Goal: Task Accomplishment & Management: Manage account settings

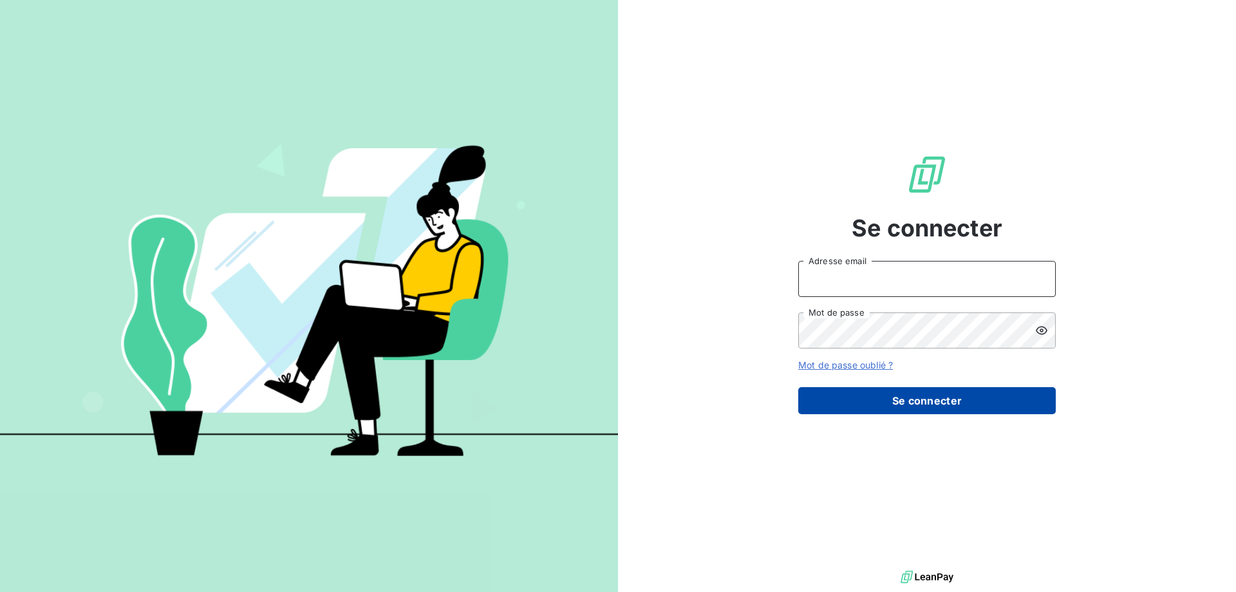
type input "[EMAIL_ADDRESS][DOMAIN_NAME]"
click at [944, 407] on button "Se connecter" at bounding box center [926, 400] width 257 height 27
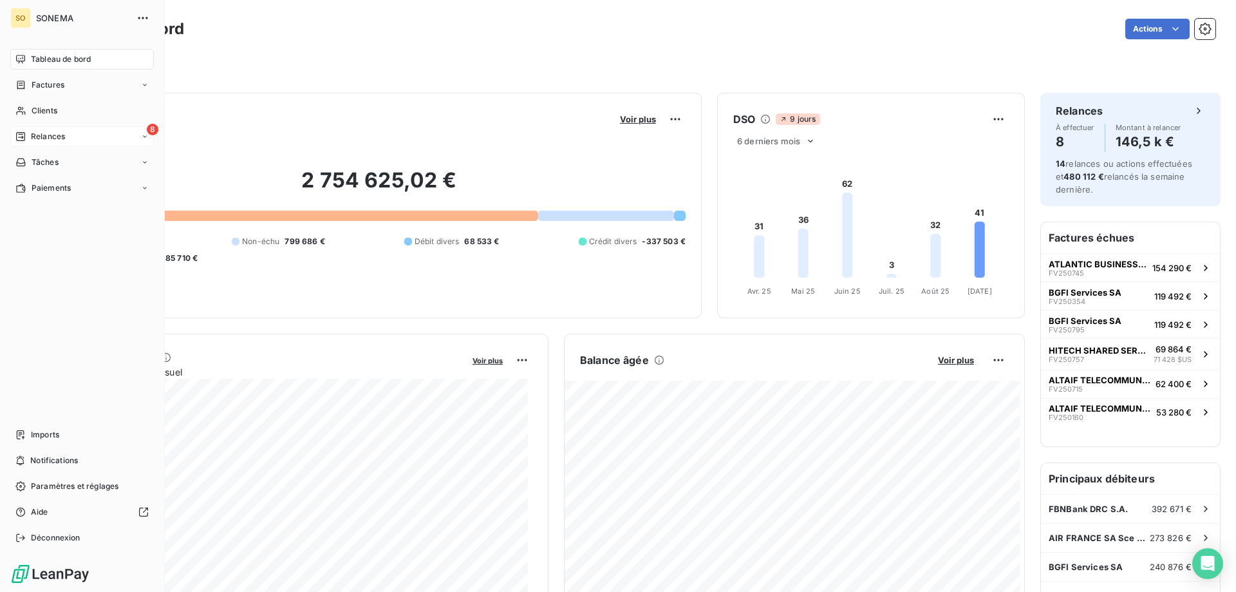
click at [48, 127] on div "8 Relances" at bounding box center [82, 136] width 144 height 21
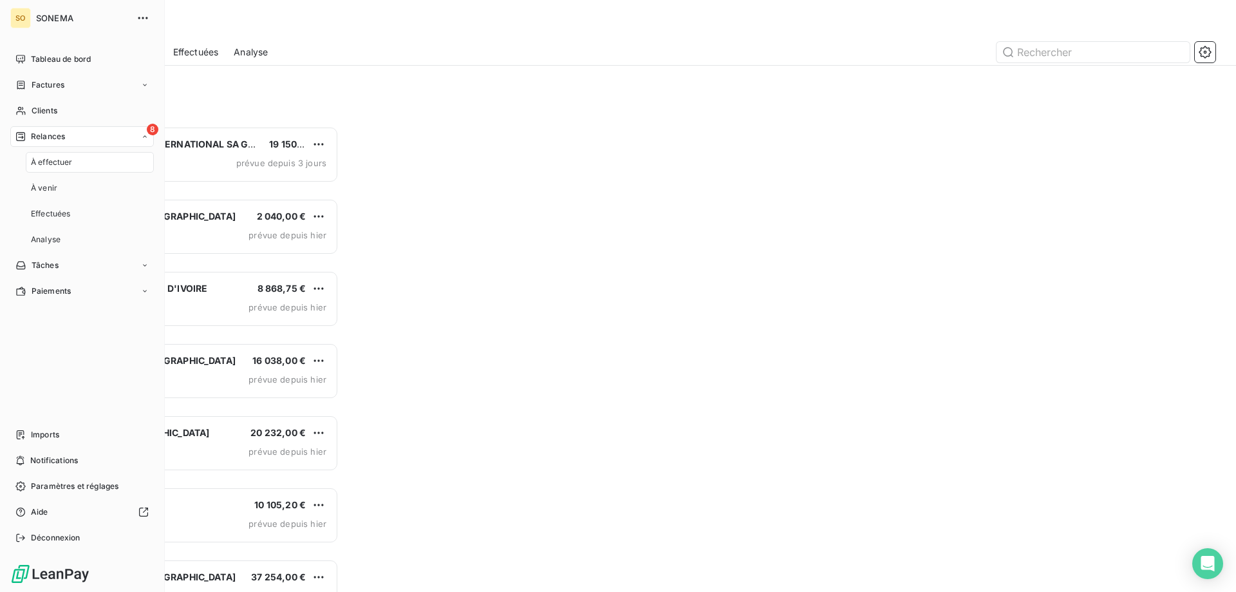
click at [52, 136] on span "Relances" at bounding box center [48, 137] width 34 height 12
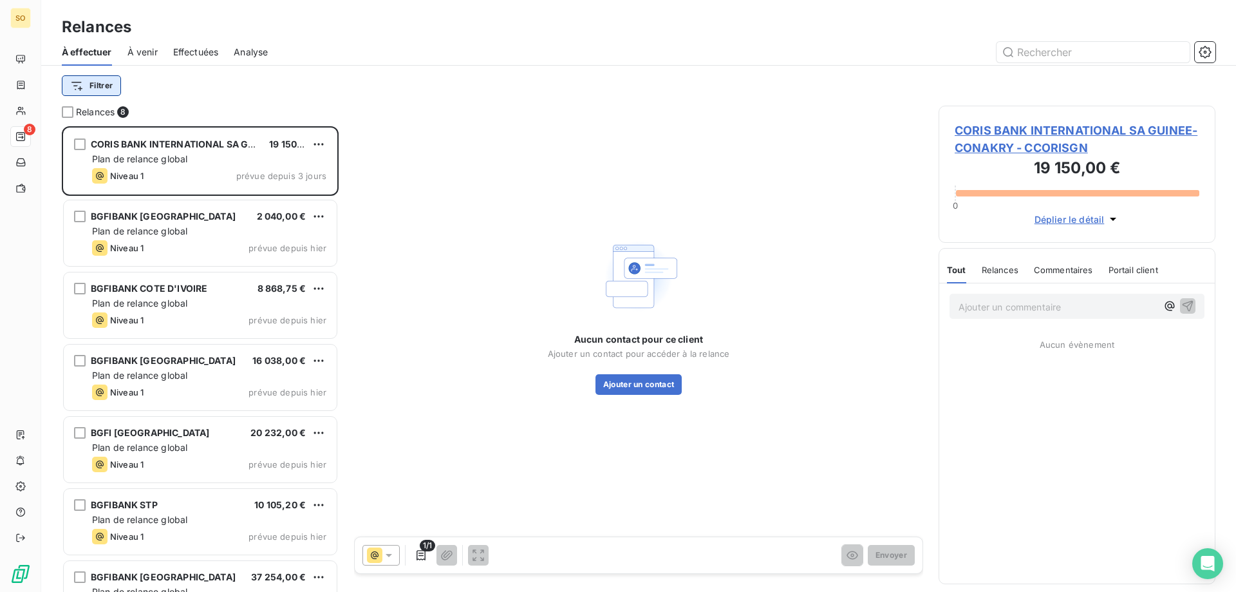
click at [99, 84] on html "SO 8 Relances À effectuer À venir Effectuées Analyse Filtrer Relances 8 CORIS B…" at bounding box center [618, 296] width 1236 height 592
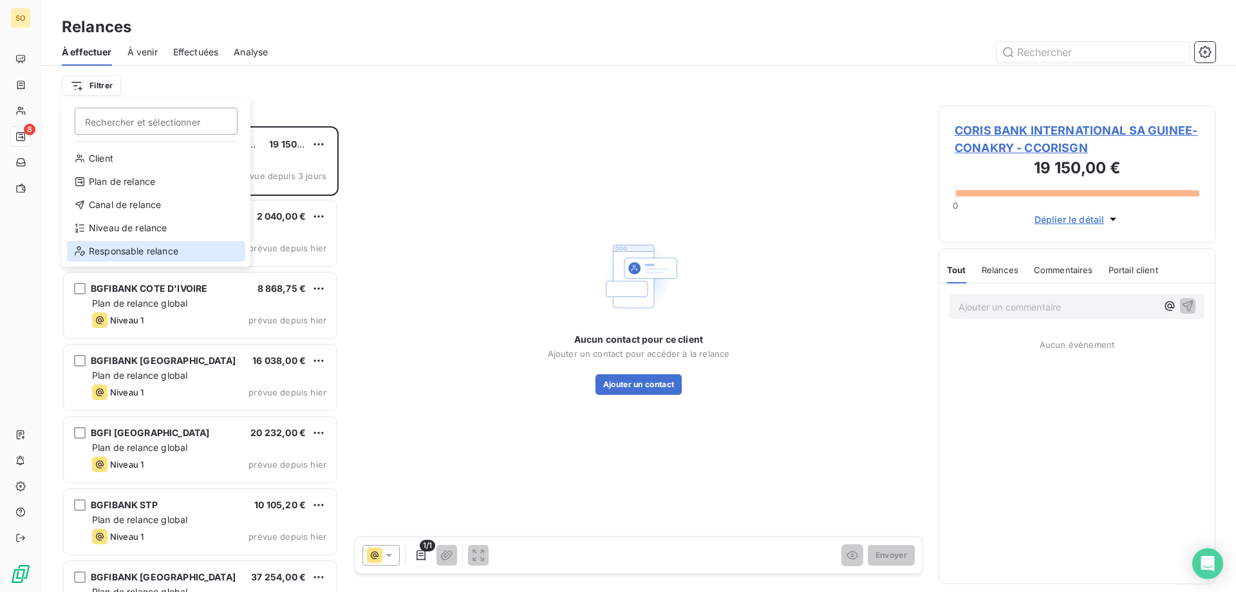
click at [102, 250] on div "Responsable relance" at bounding box center [156, 251] width 178 height 21
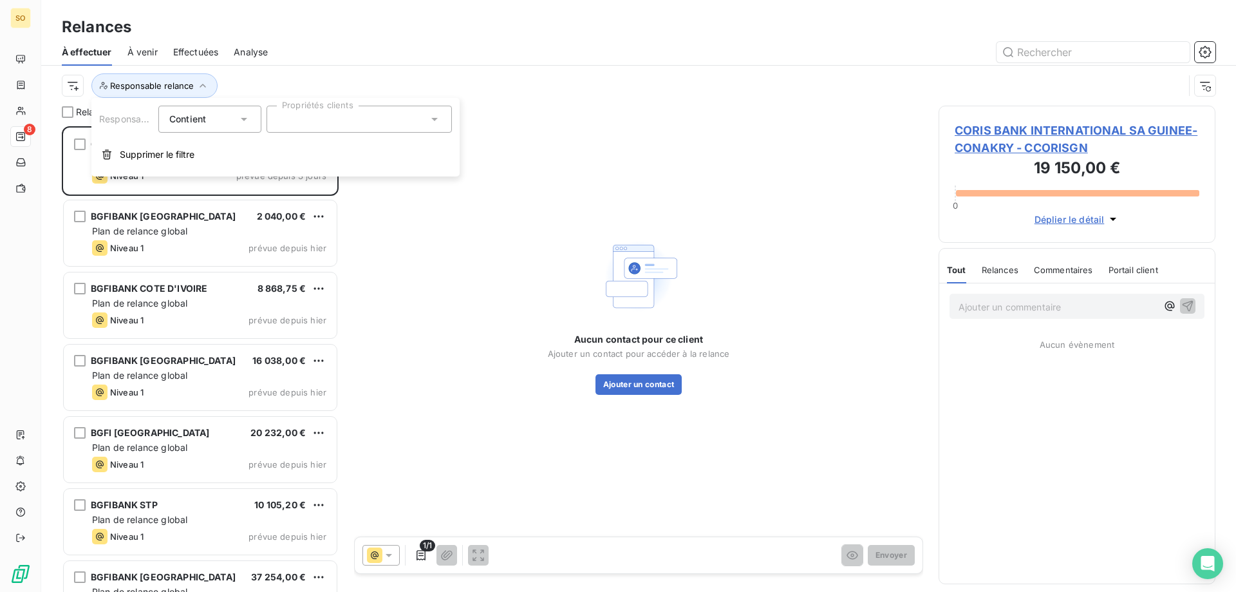
click at [435, 121] on icon at bounding box center [434, 119] width 13 height 13
click at [283, 152] on div at bounding box center [283, 151] width 12 height 12
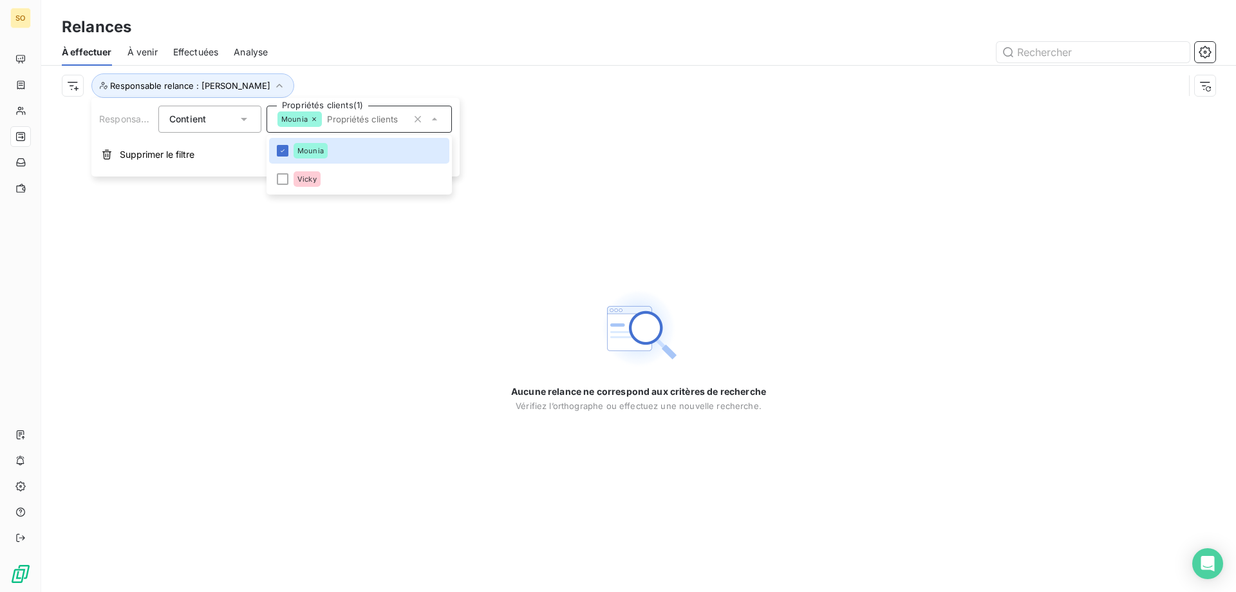
click at [310, 120] on icon at bounding box center [314, 119] width 8 height 8
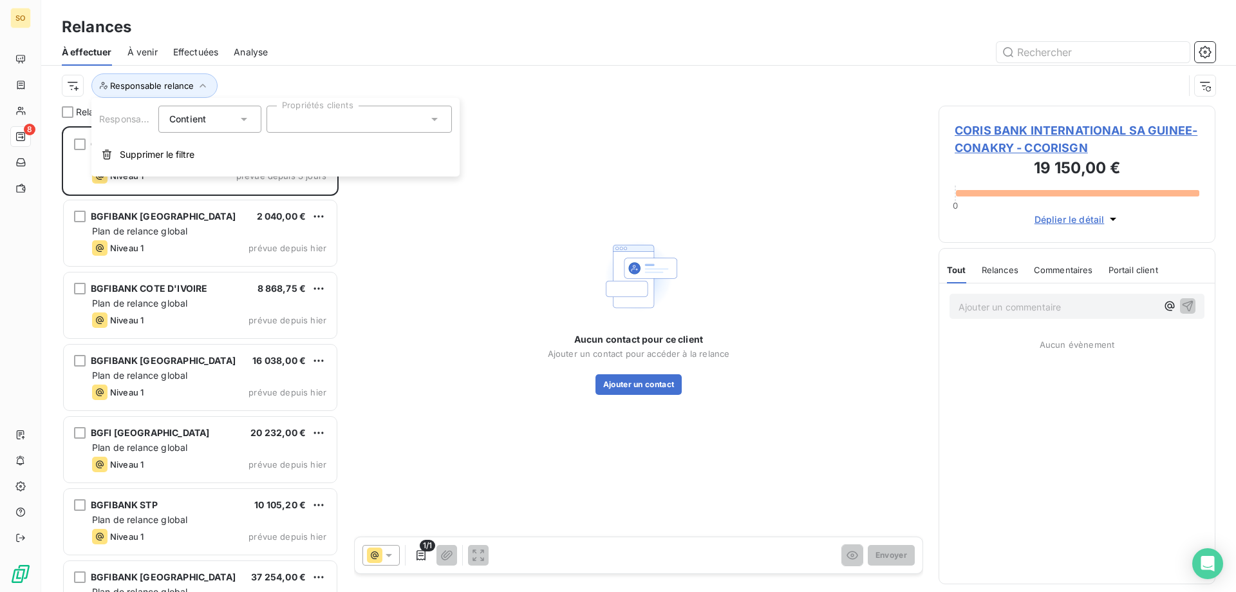
scroll to position [456, 267]
click at [249, 51] on span "Analyse" at bounding box center [251, 52] width 34 height 13
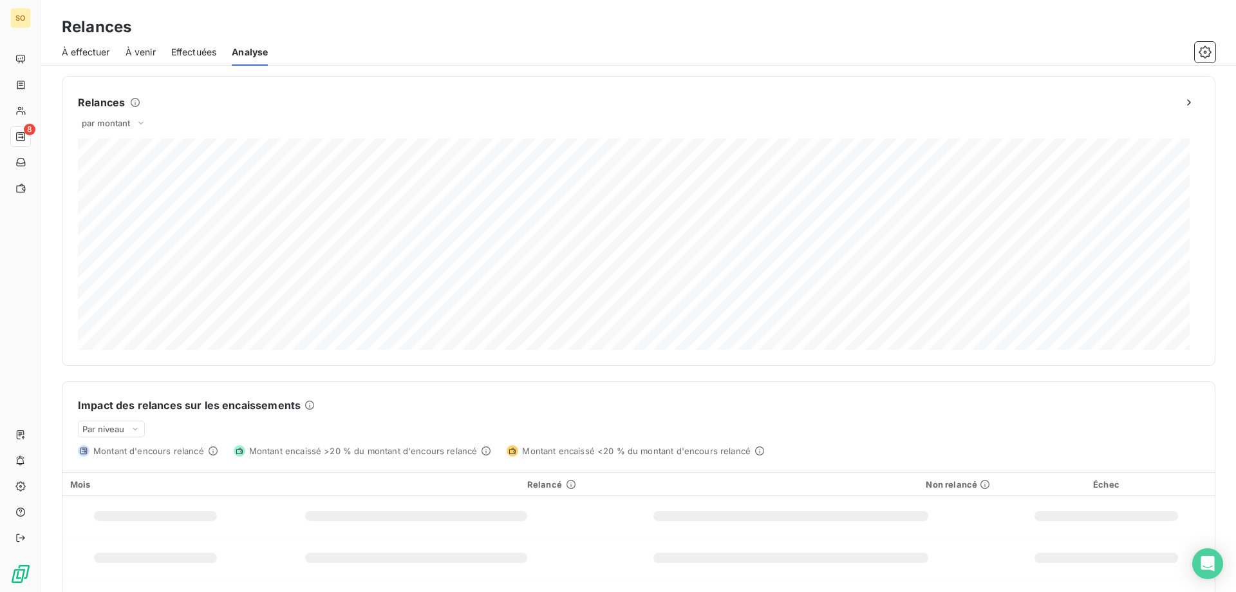
click at [205, 50] on span "Effectuées" at bounding box center [194, 52] width 46 height 13
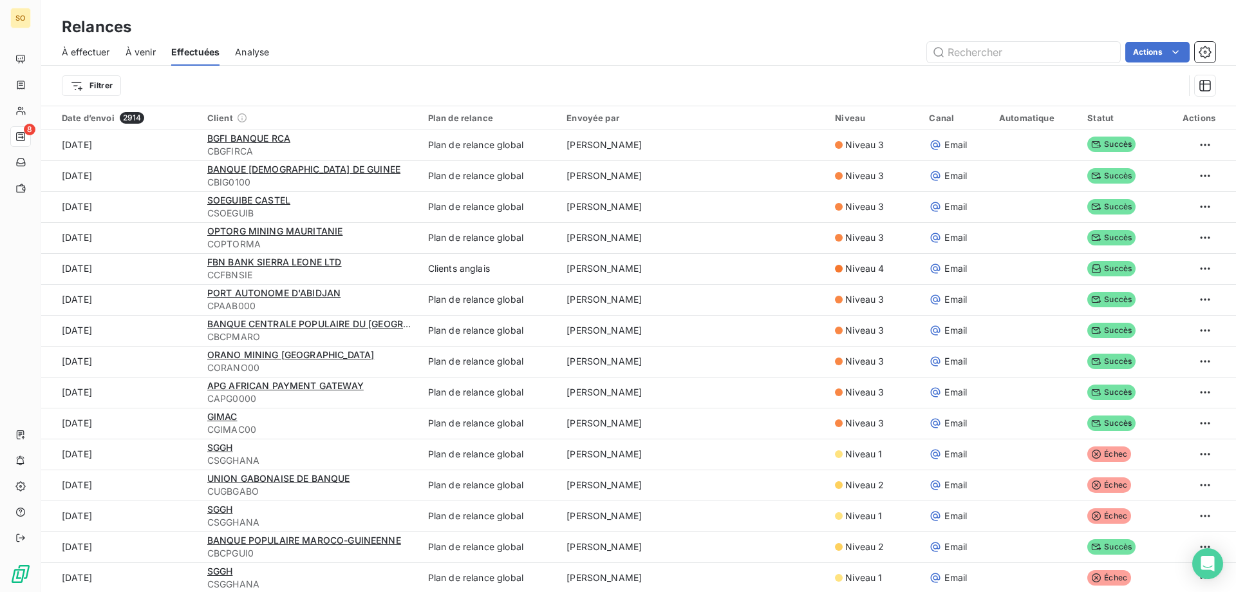
click at [97, 47] on span "À effectuer" at bounding box center [86, 52] width 48 height 13
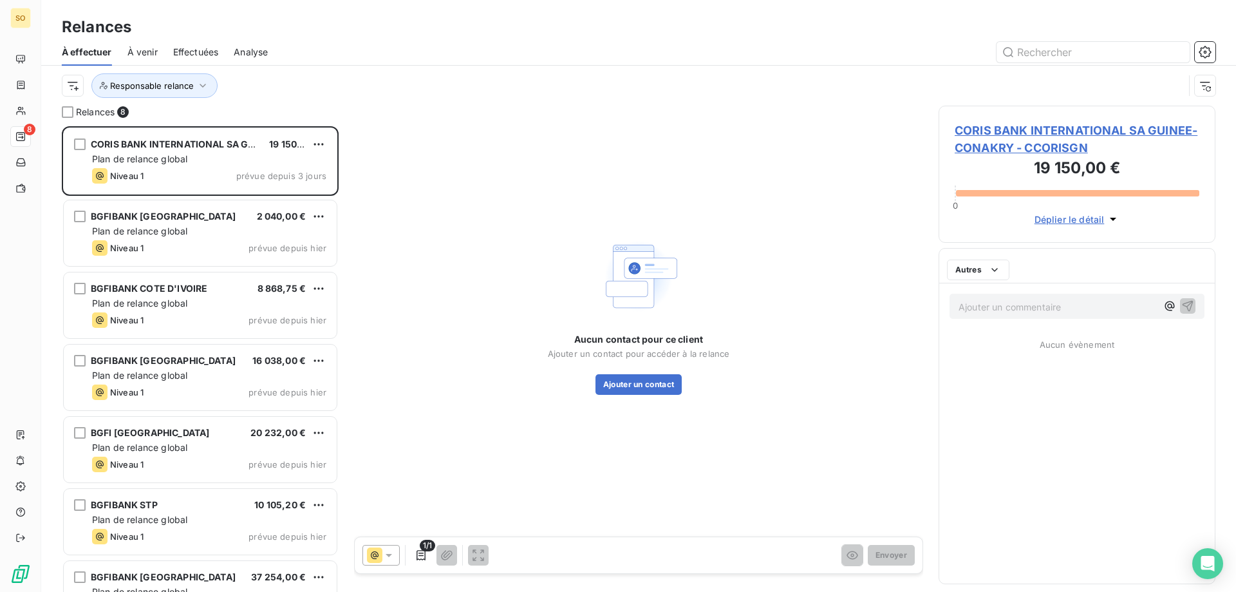
scroll to position [456, 267]
click at [661, 382] on button "Ajouter un contact" at bounding box center [638, 384] width 87 height 21
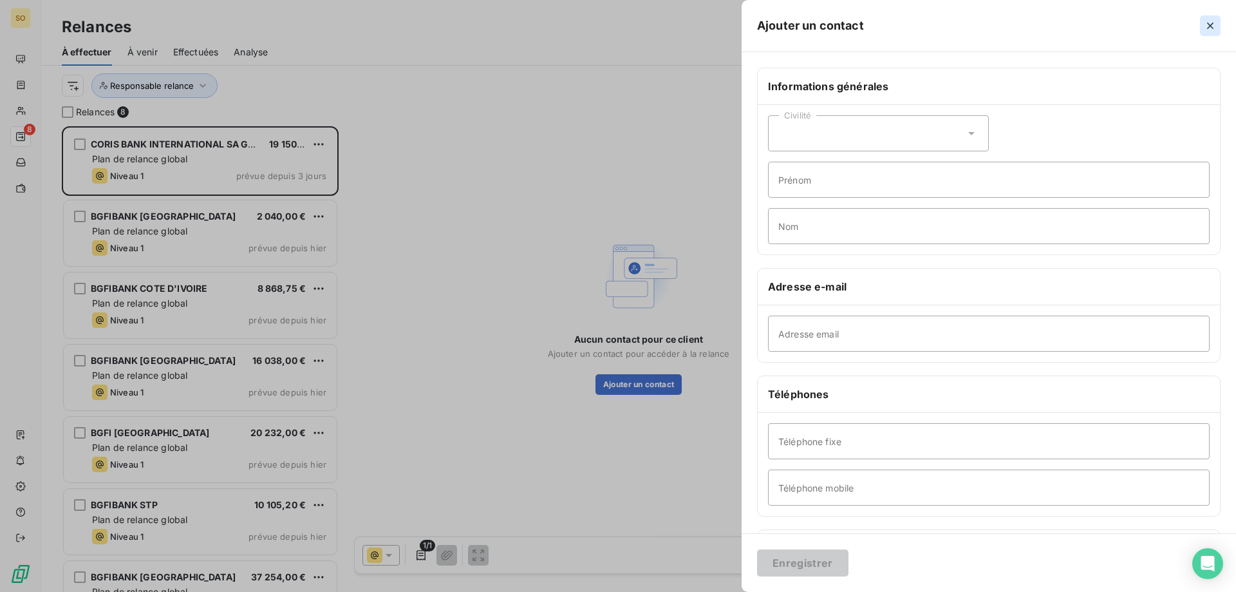
click at [1211, 28] on icon "button" at bounding box center [1210, 25] width 13 height 13
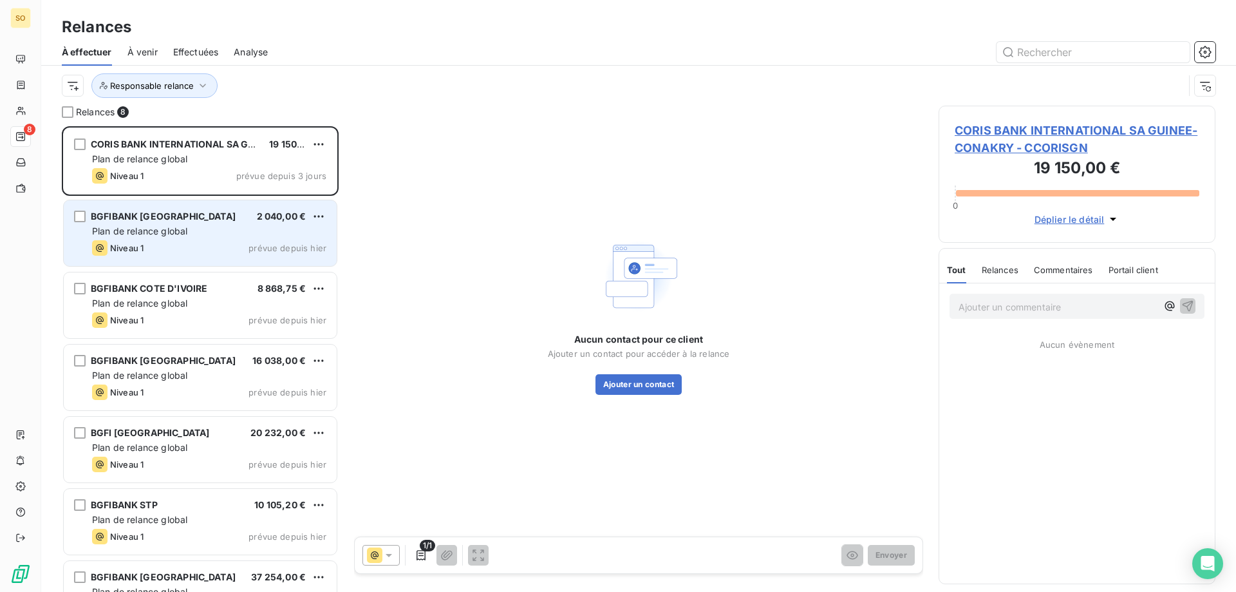
click at [160, 209] on div "BGFIBANK BENIN 2 040,00 € Plan de relance global Niveau 1 prévue depuis hier" at bounding box center [200, 233] width 273 height 66
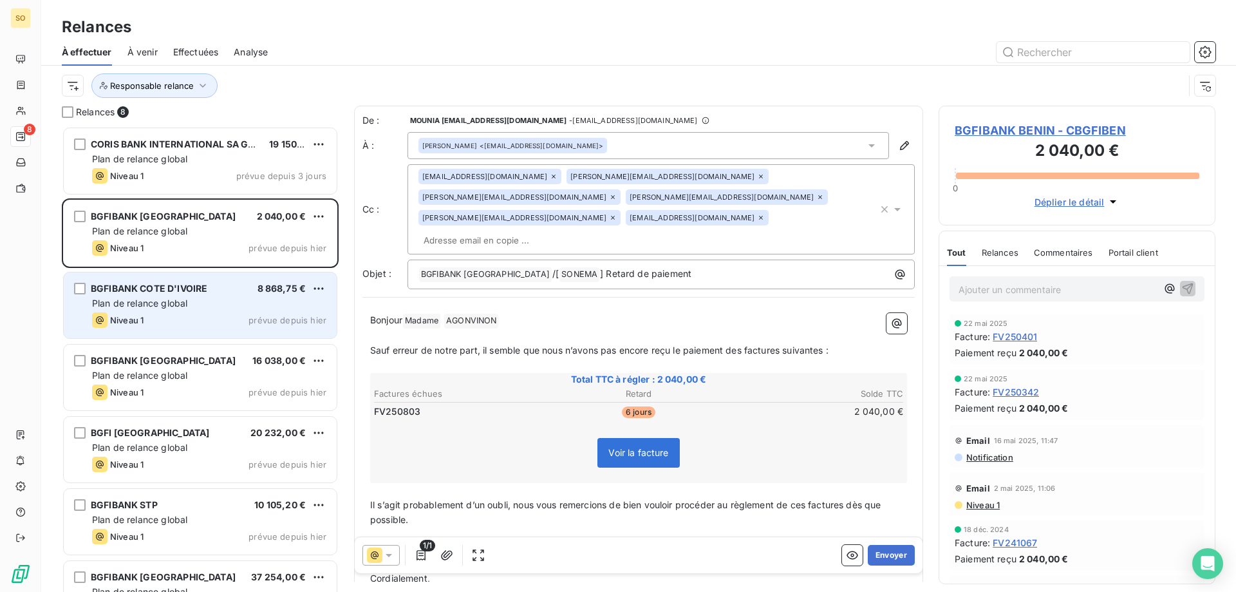
click at [237, 308] on div "Plan de relance global" at bounding box center [209, 303] width 234 height 13
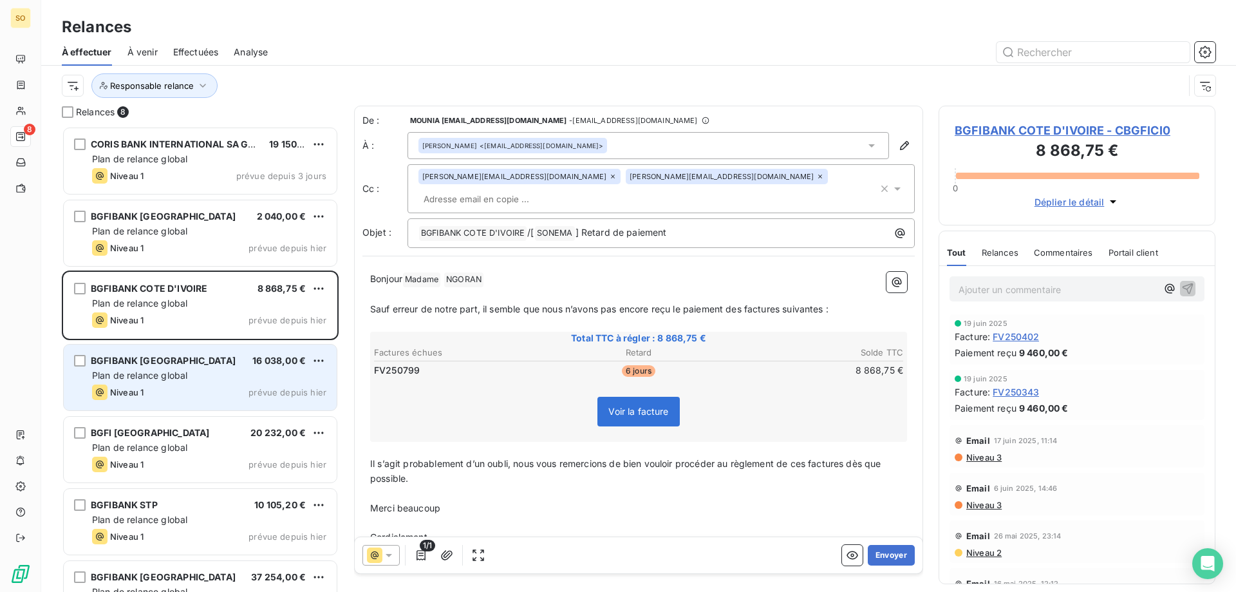
click at [211, 375] on div "Plan de relance global" at bounding box center [209, 375] width 234 height 13
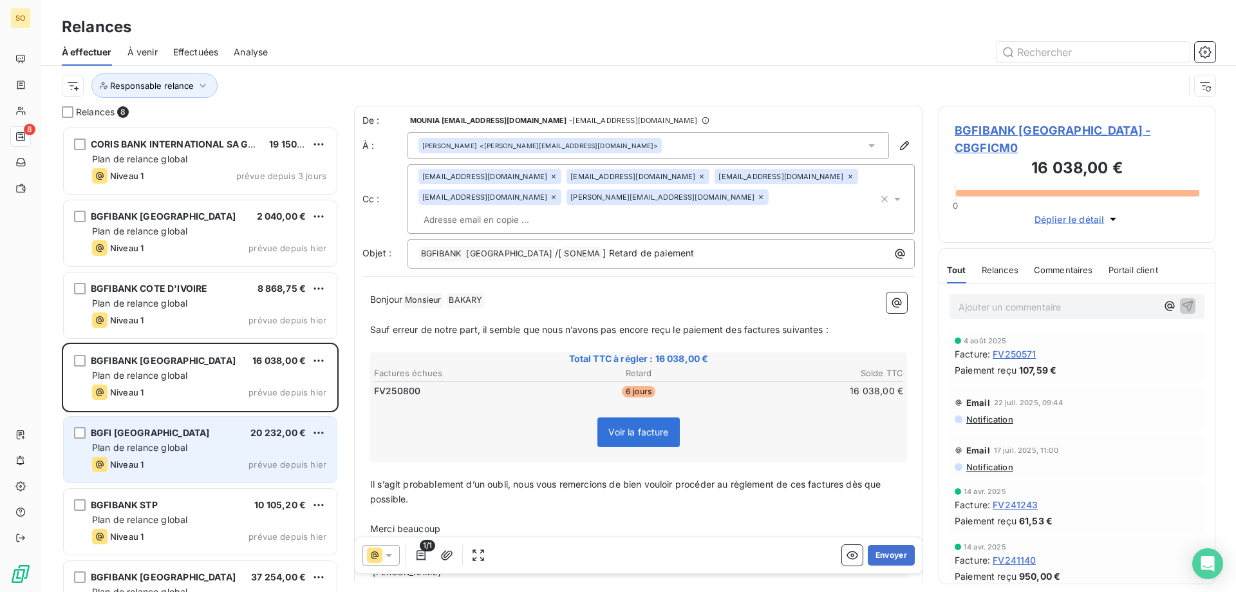
click at [189, 432] on div "BGFI [GEOGRAPHIC_DATA] 20 232,00 €" at bounding box center [209, 433] width 234 height 12
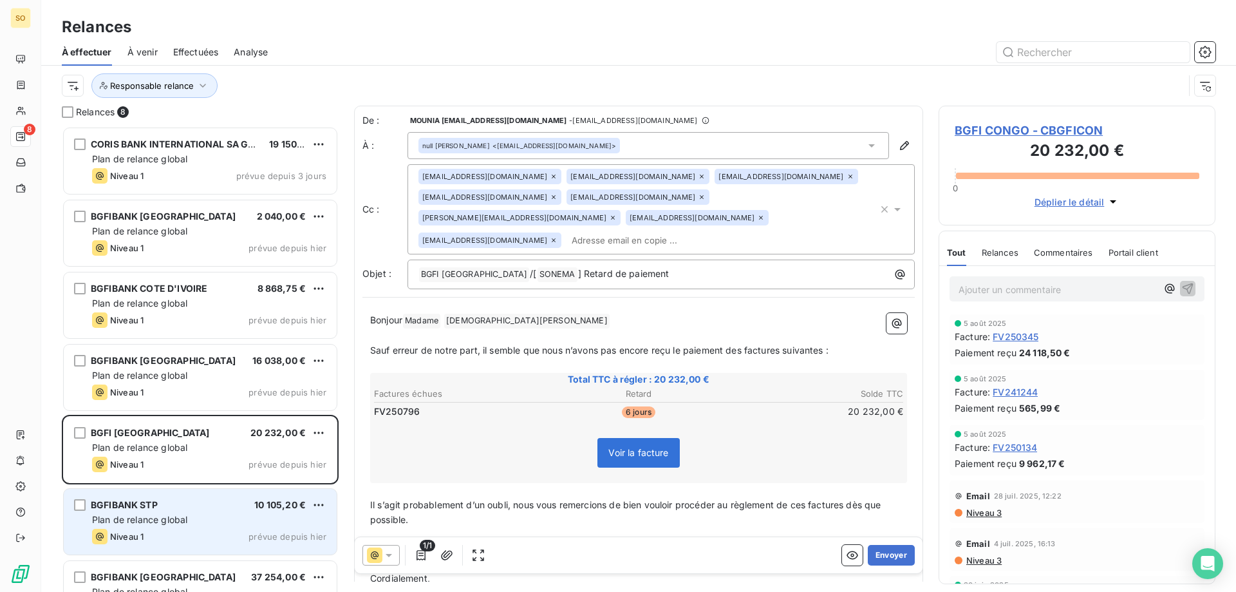
click at [174, 504] on div "BGFIBANK STP 10 105,20 €" at bounding box center [209, 505] width 234 height 12
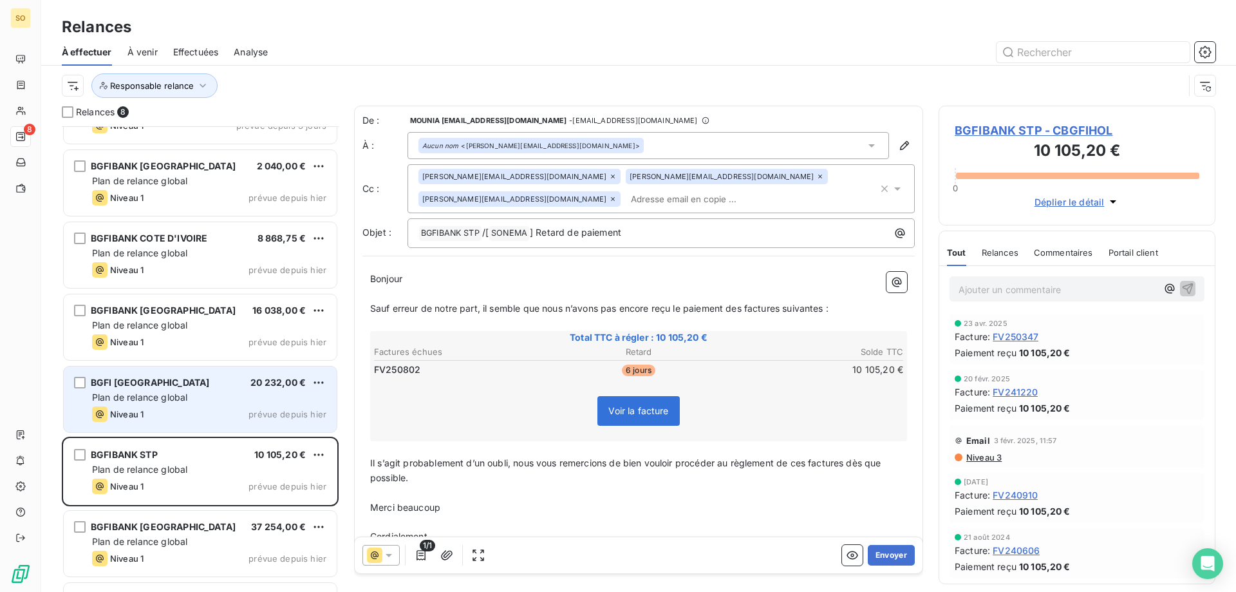
scroll to position [112, 0]
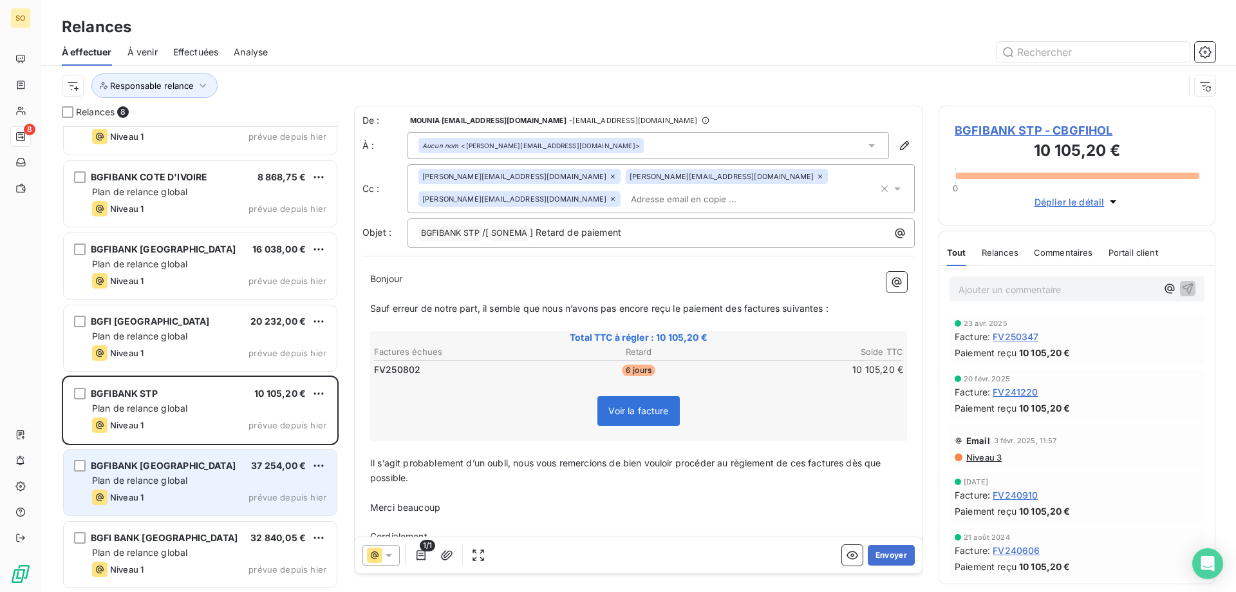
click at [189, 488] on div "BGFIBANK [GEOGRAPHIC_DATA] 37 254,00 € Plan de relance global Niveau 1 prévue d…" at bounding box center [200, 482] width 273 height 66
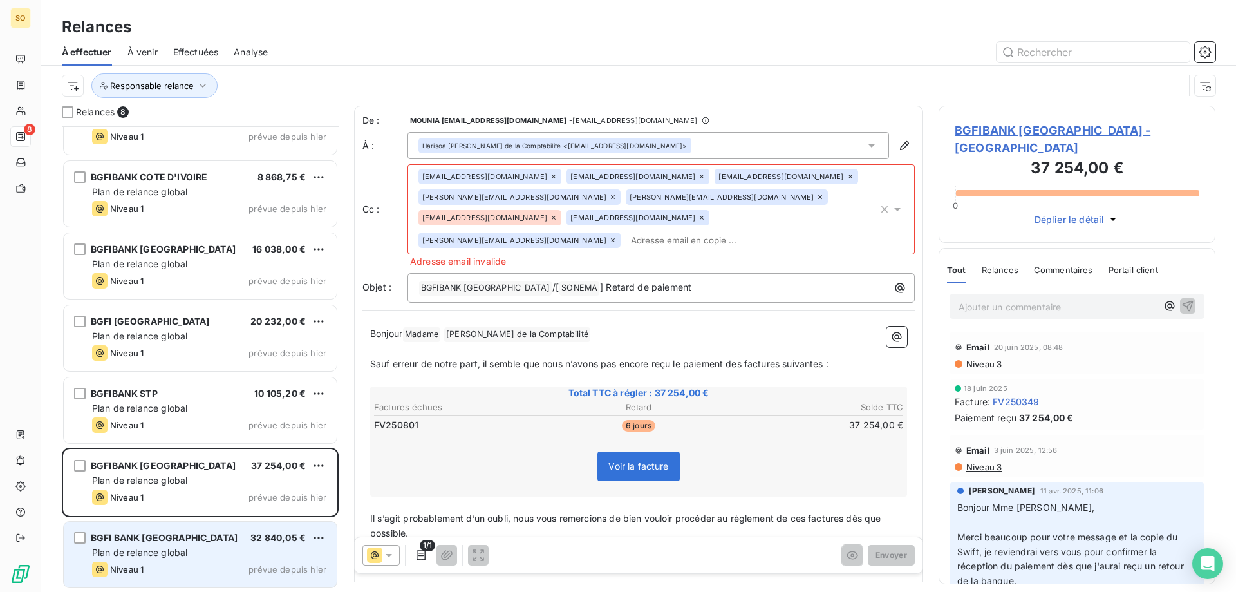
click at [178, 541] on span "BGFI BANK [GEOGRAPHIC_DATA]" at bounding box center [164, 537] width 147 height 11
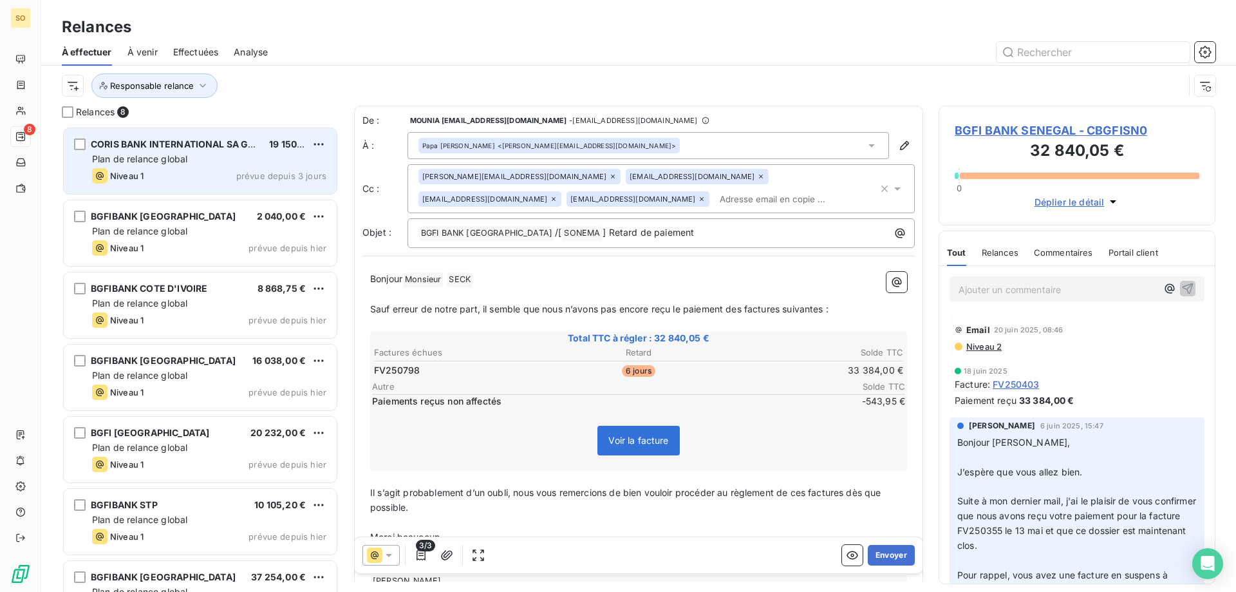
click at [222, 160] on div "Plan de relance global" at bounding box center [209, 159] width 234 height 13
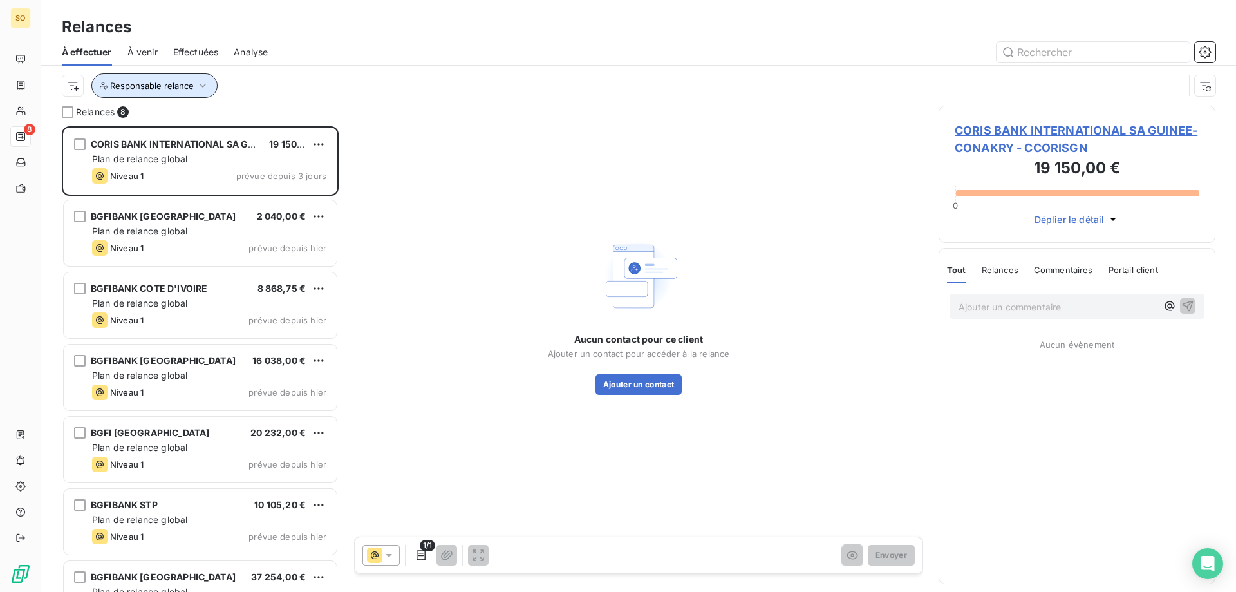
click at [198, 85] on icon "button" at bounding box center [202, 85] width 13 height 13
click at [67, 109] on div at bounding box center [68, 112] width 12 height 12
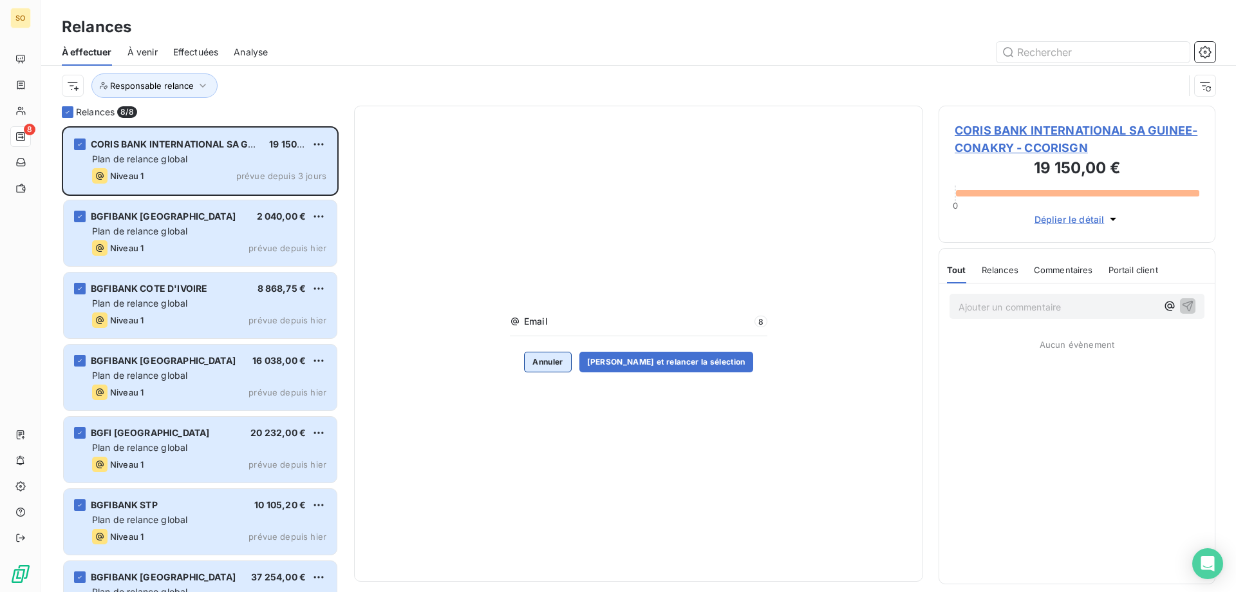
click at [567, 358] on button "Annuler" at bounding box center [547, 361] width 47 height 21
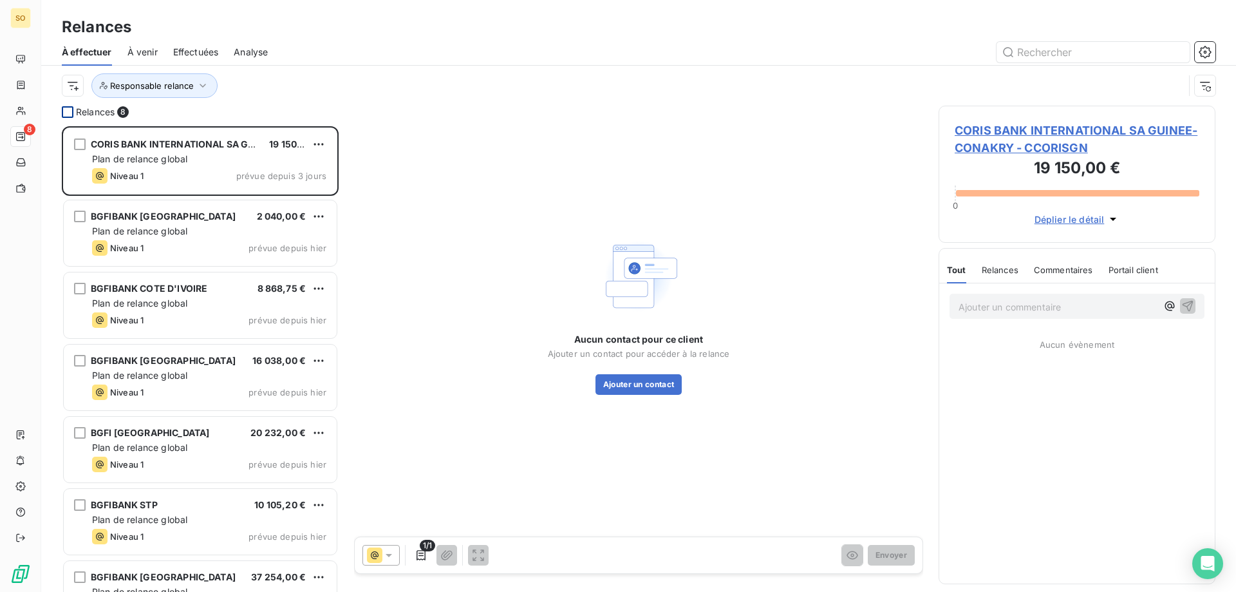
click at [69, 109] on div at bounding box center [68, 112] width 12 height 12
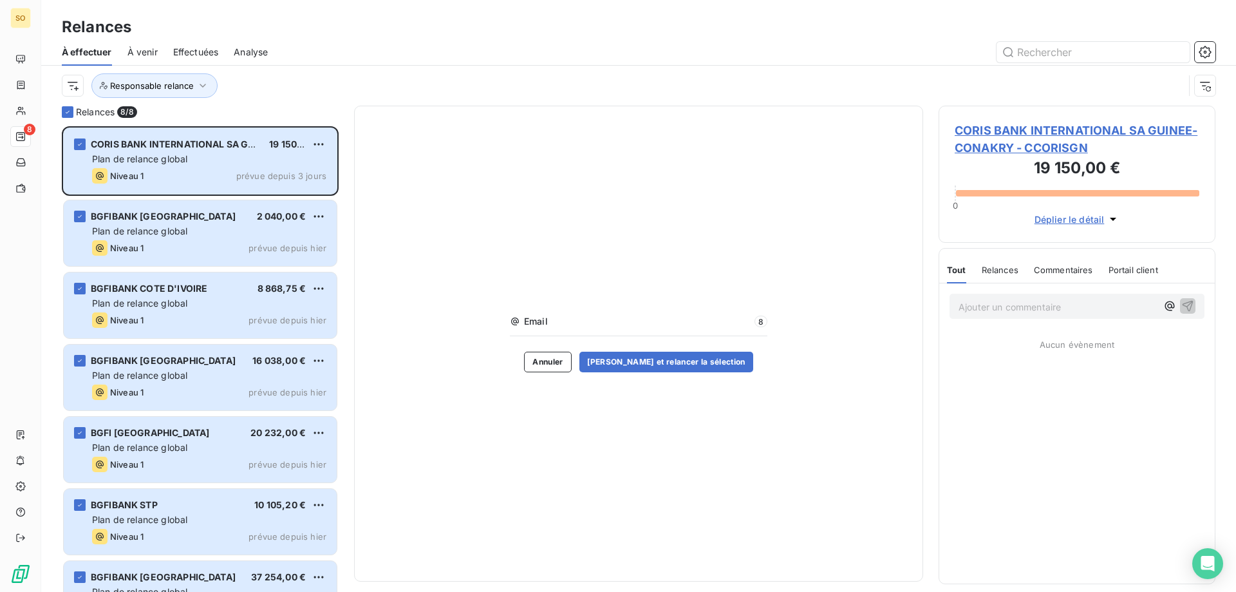
click at [1088, 221] on span "Déplier le détail" at bounding box center [1069, 219] width 70 height 14
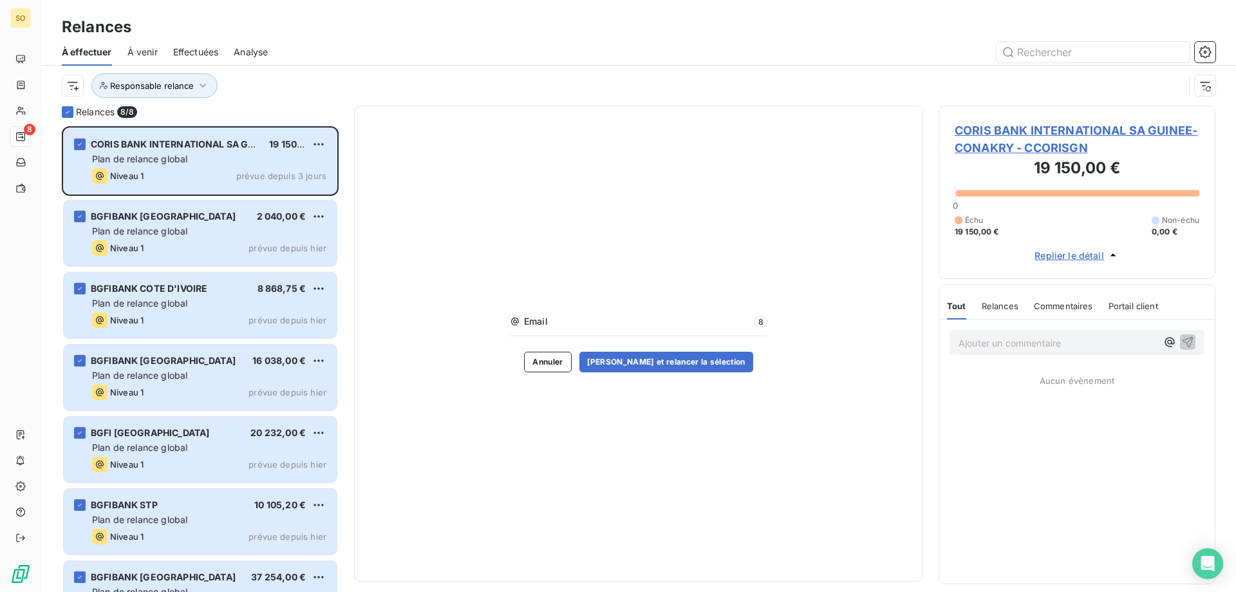
click at [1088, 252] on span "Replier le détail" at bounding box center [1069, 255] width 70 height 14
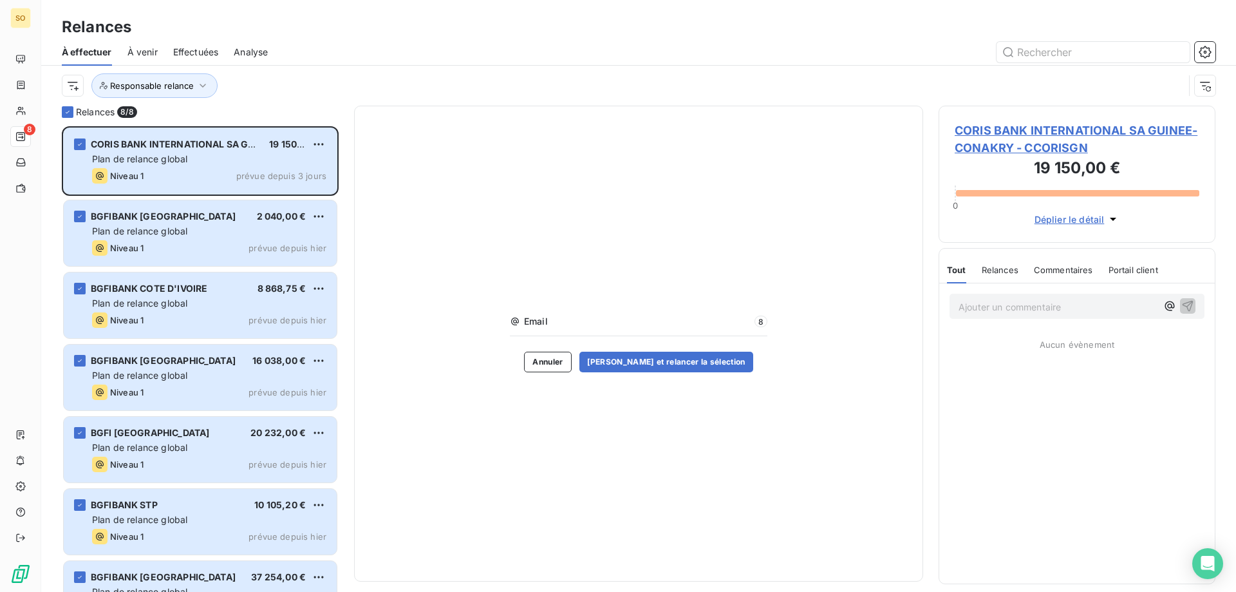
click at [551, 151] on div "Email 8 Annuler [PERSON_NAME] et relancer la sélection" at bounding box center [638, 344] width 569 height 476
click at [66, 111] on icon at bounding box center [68, 112] width 8 height 8
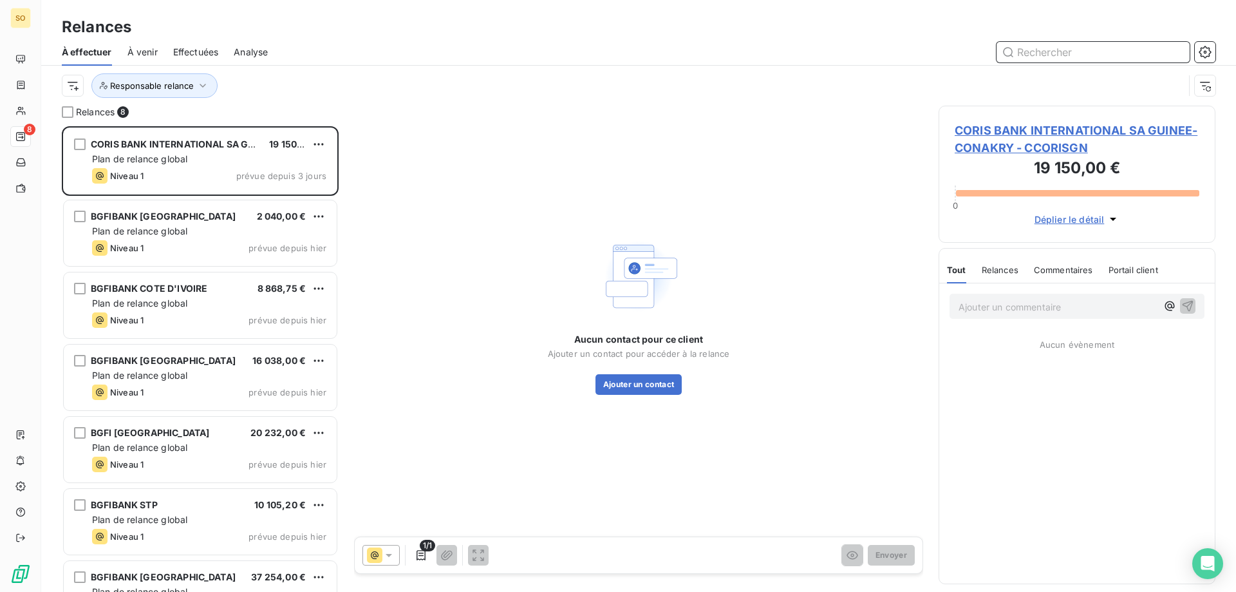
click at [1032, 51] on input "text" at bounding box center [1092, 52] width 193 height 21
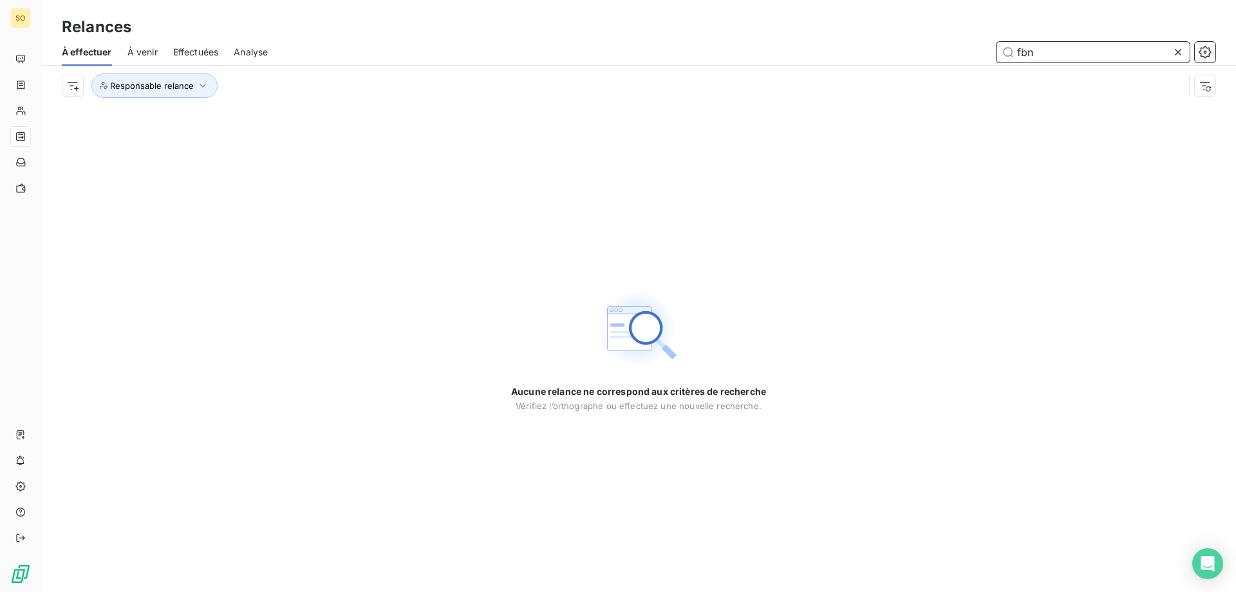
type input "fbn"
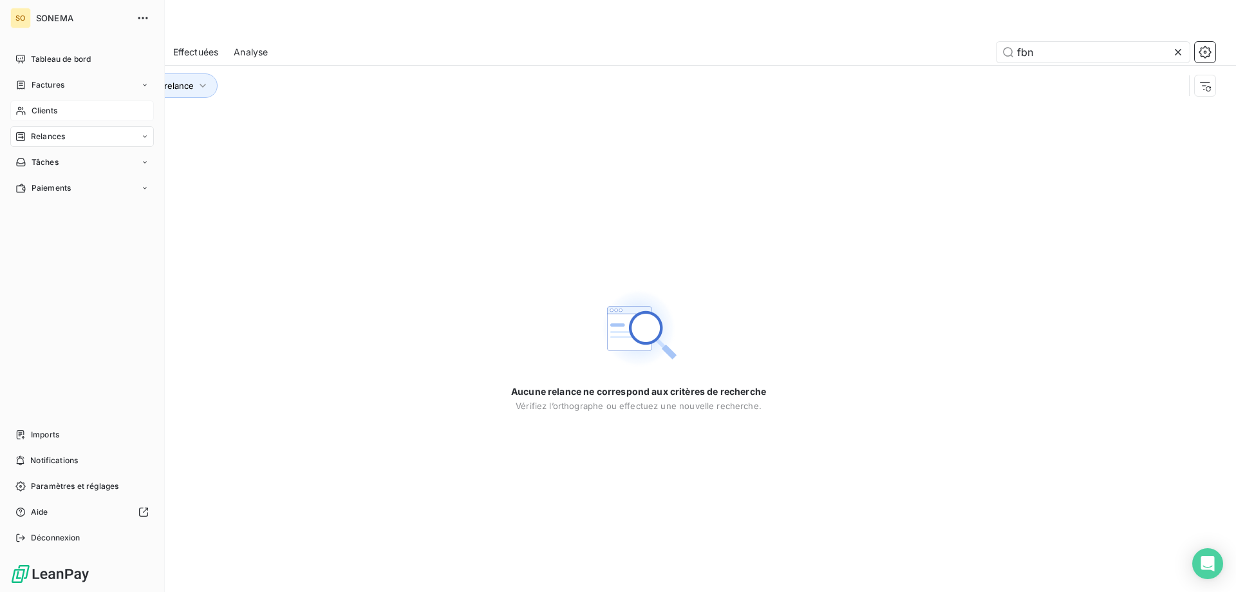
click at [35, 107] on span "Clients" at bounding box center [45, 111] width 26 height 12
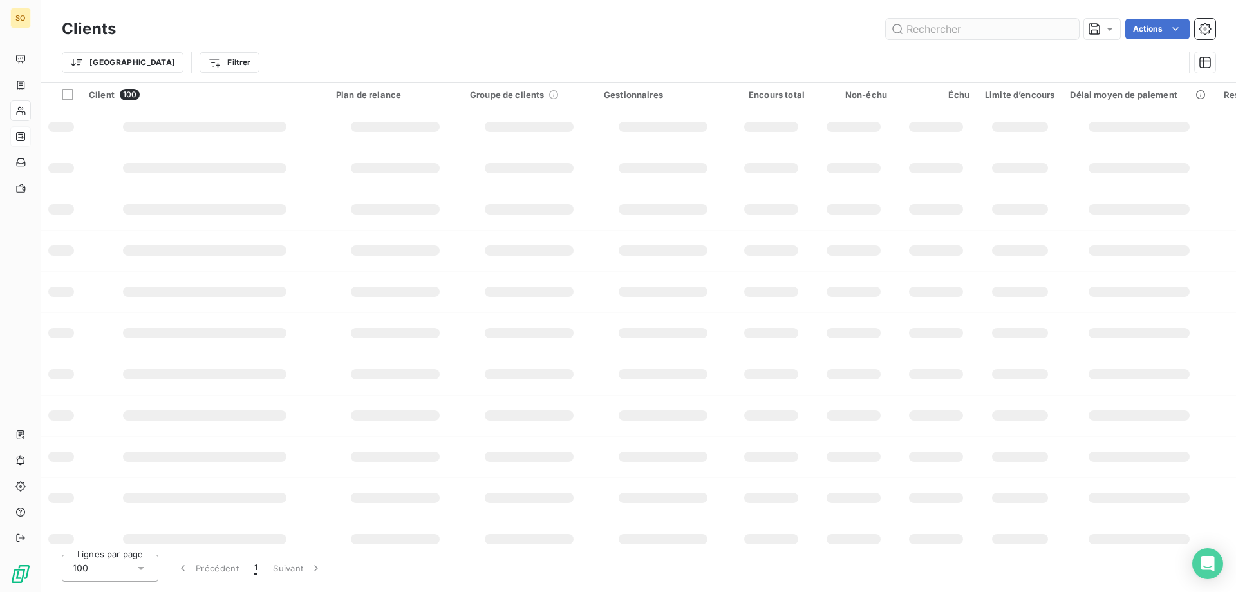
click at [915, 29] on input "text" at bounding box center [982, 29] width 193 height 21
type input "fbn"
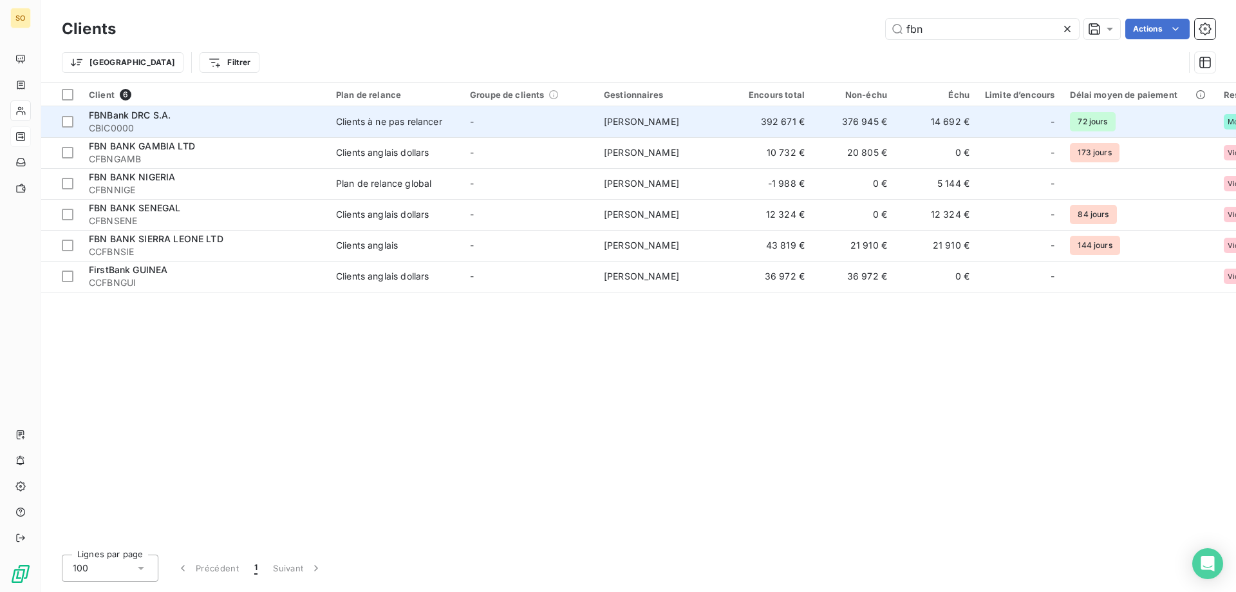
click at [149, 111] on span "FBNBank DRC S.A." at bounding box center [130, 114] width 82 height 11
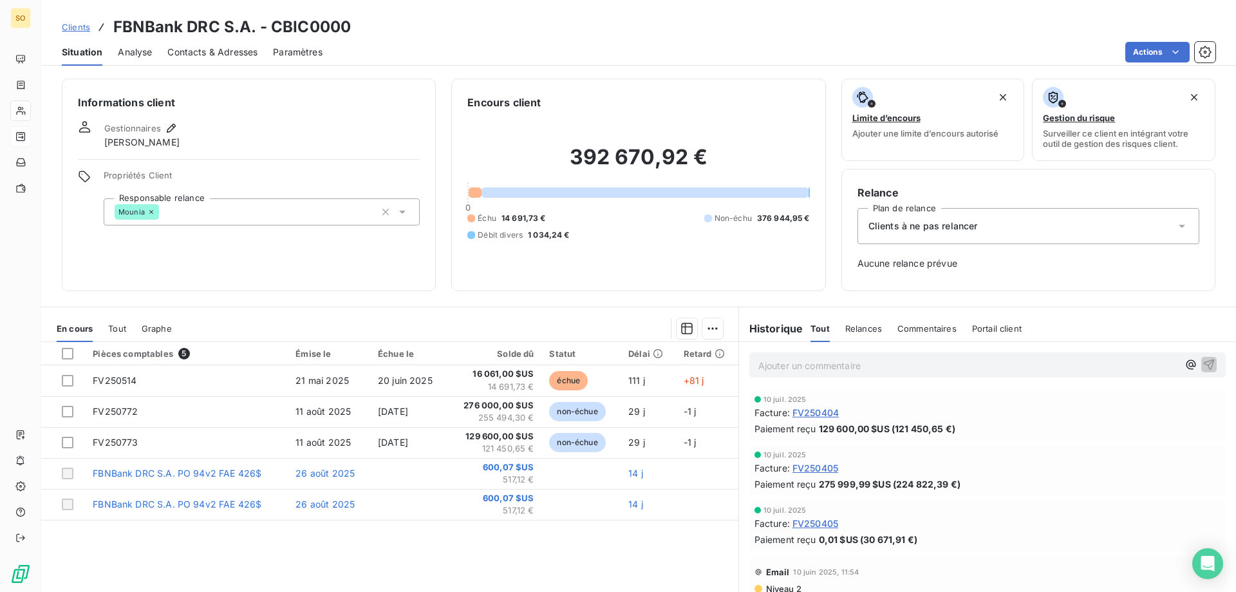
click at [1175, 229] on icon at bounding box center [1181, 226] width 13 height 13
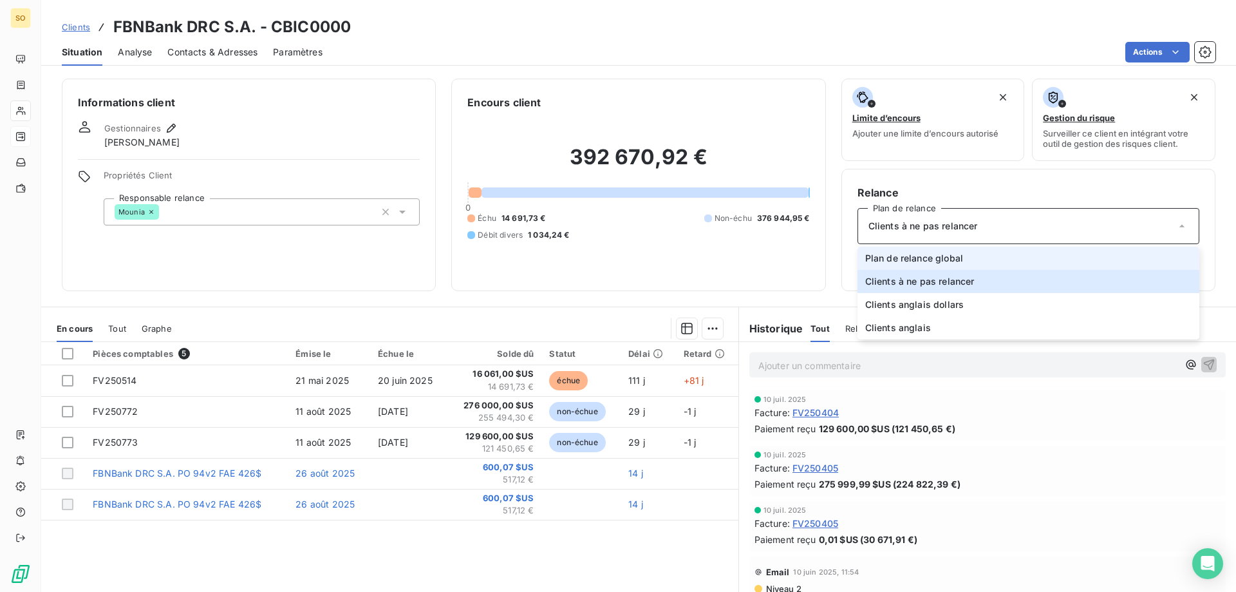
click at [904, 259] on span "Plan de relance global" at bounding box center [914, 258] width 98 height 13
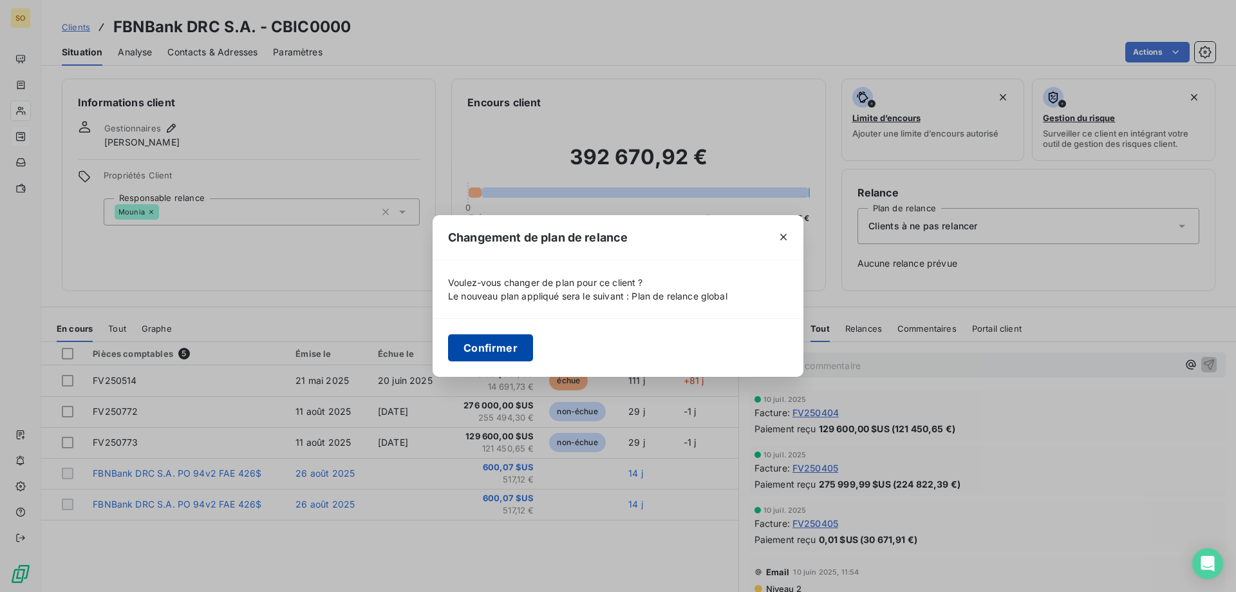
click at [473, 348] on button "Confirmer" at bounding box center [490, 347] width 85 height 27
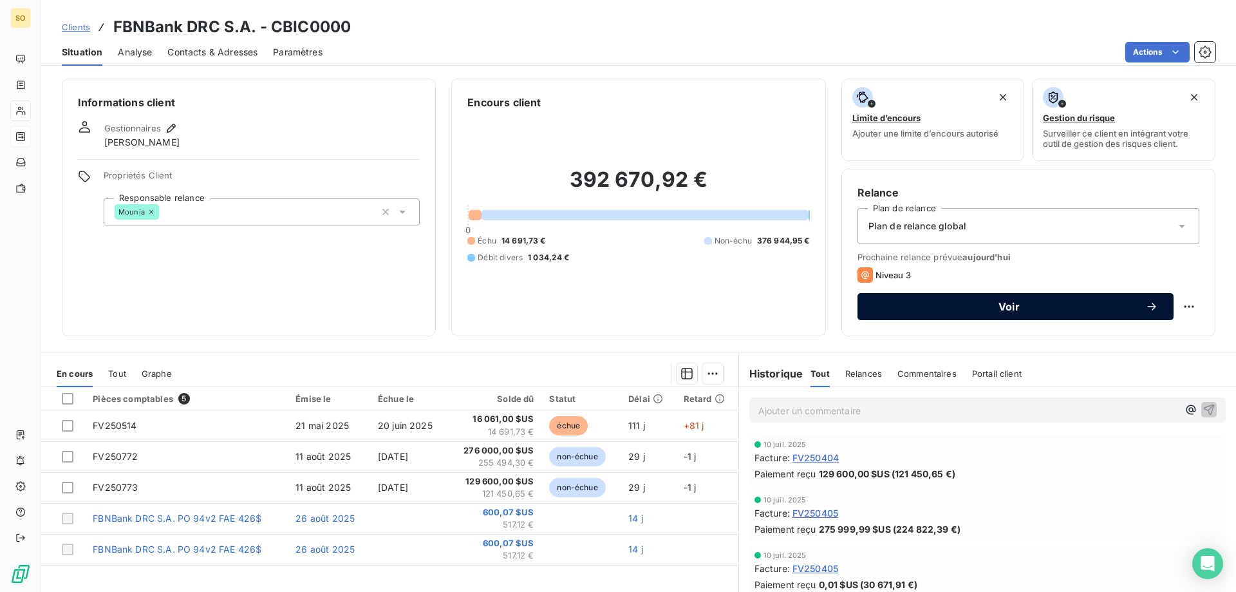
click at [1044, 308] on span "Voir" at bounding box center [1009, 306] width 272 height 10
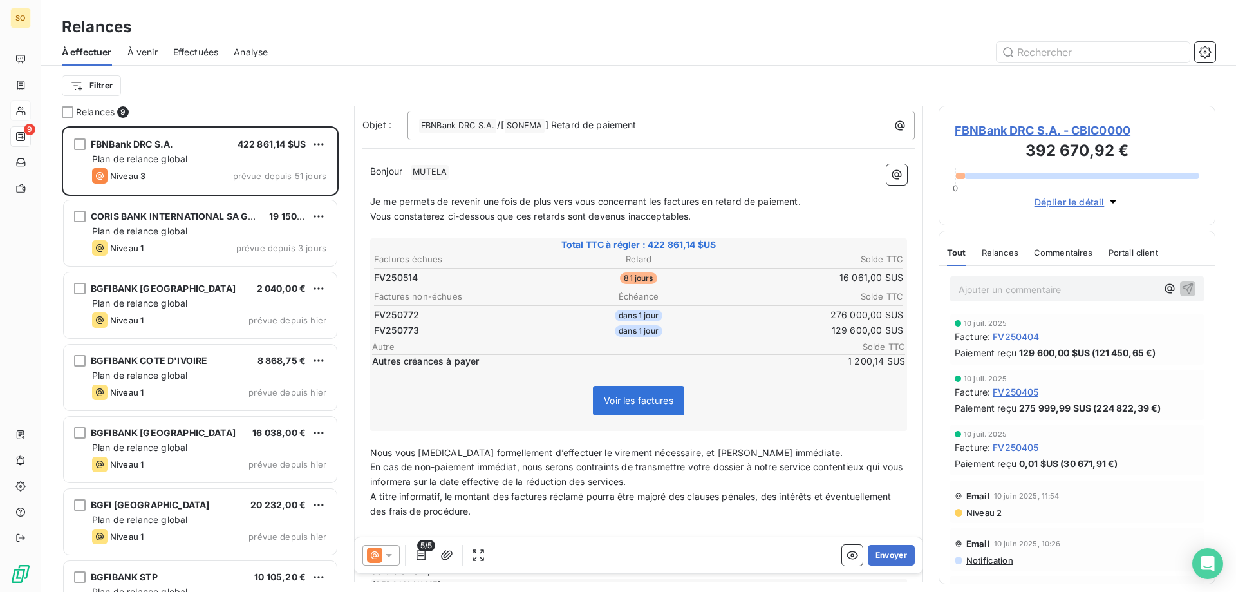
scroll to position [186, 0]
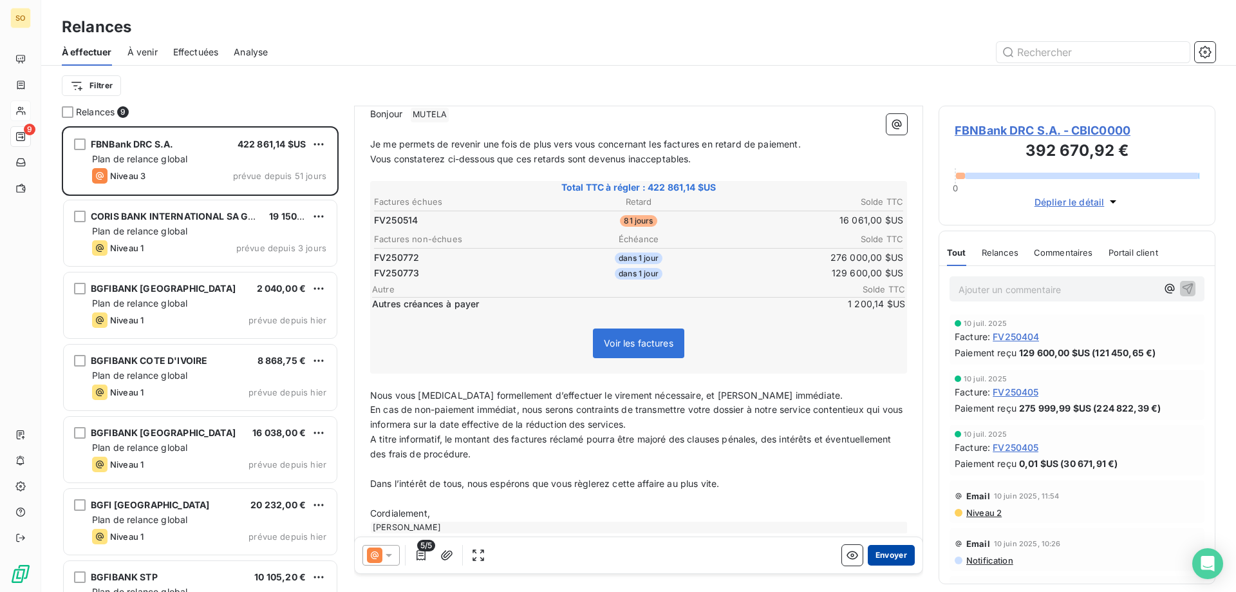
click at [886, 557] on button "Envoyer" at bounding box center [891, 555] width 47 height 21
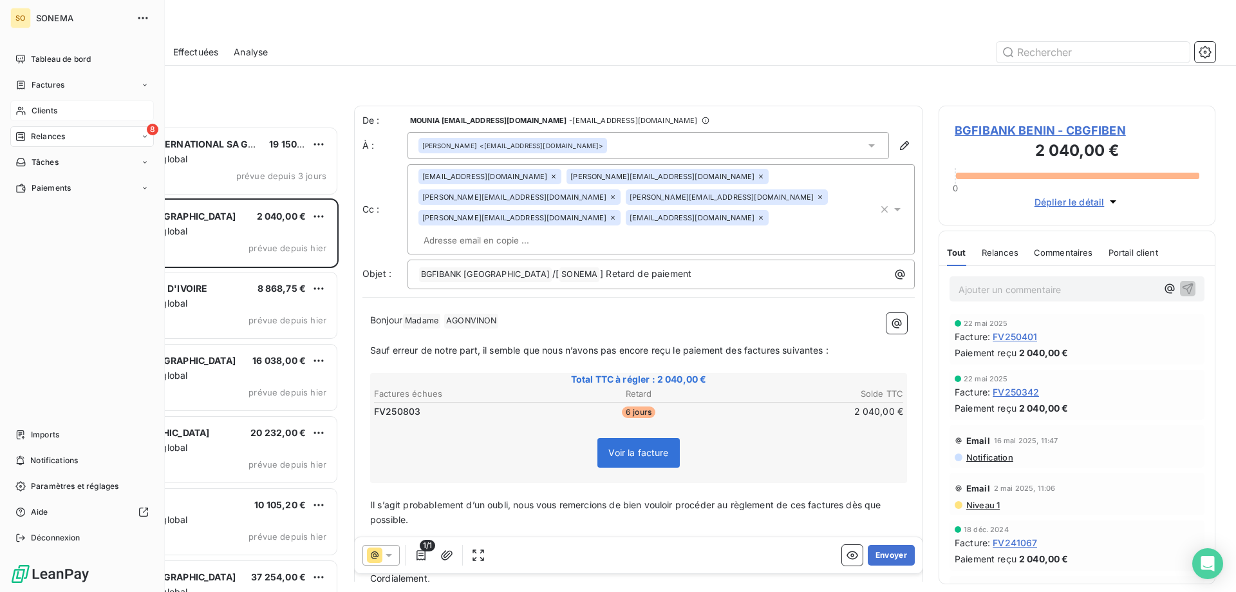
click at [32, 108] on span "Clients" at bounding box center [45, 111] width 26 height 12
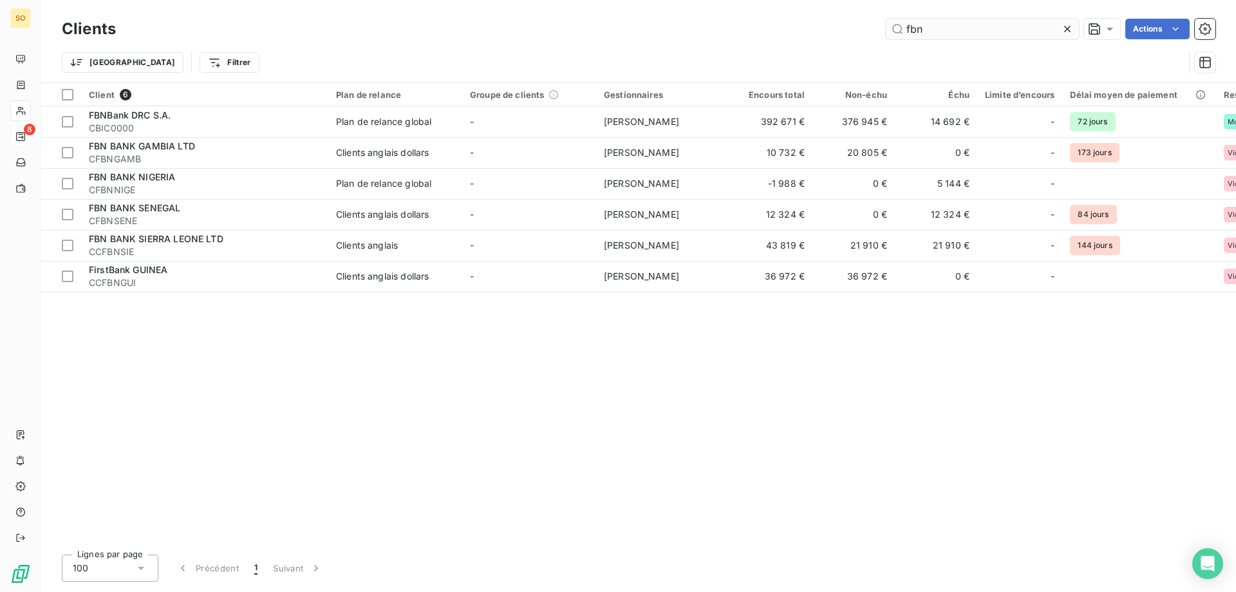
drag, startPoint x: 921, startPoint y: 32, endPoint x: 896, endPoint y: 32, distance: 25.1
click at [896, 32] on input "fbn" at bounding box center [982, 29] width 193 height 21
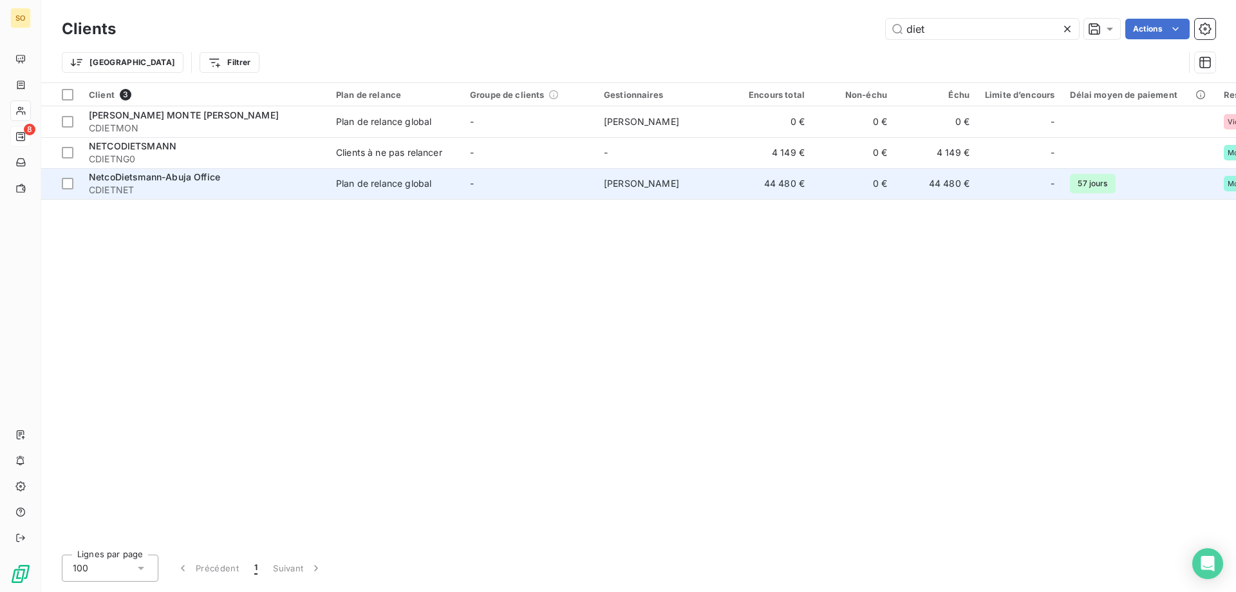
type input "diet"
click at [261, 182] on div "NetcoDietsmann-Abuja Office" at bounding box center [205, 177] width 232 height 13
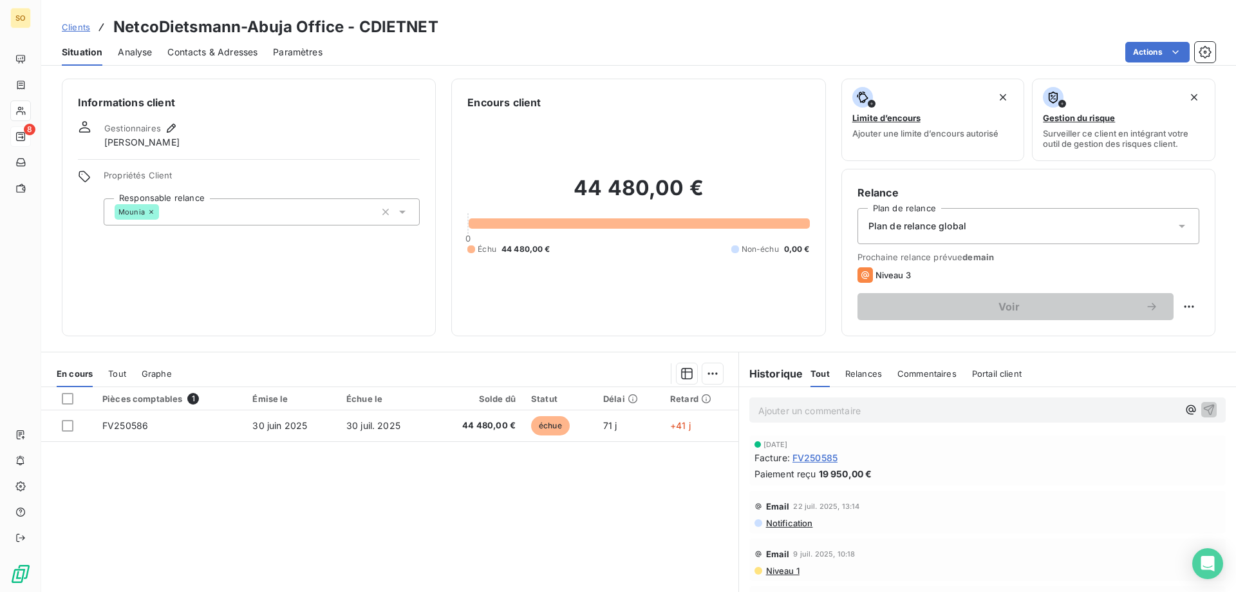
click at [1179, 221] on div "Plan de relance global" at bounding box center [1028, 226] width 342 height 36
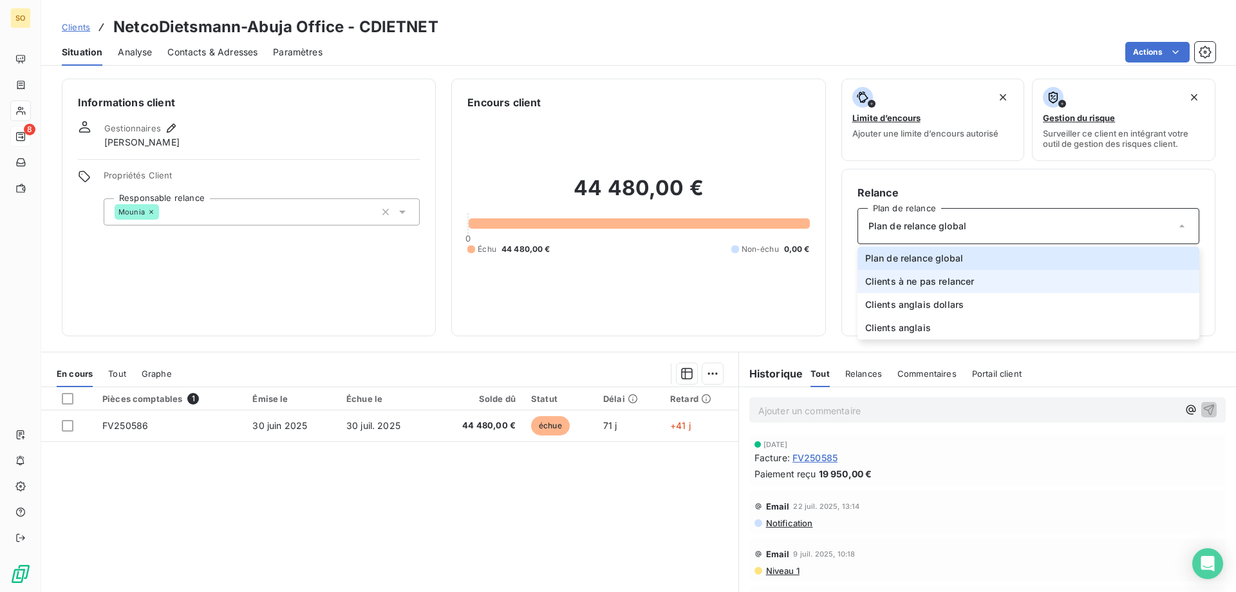
click at [978, 279] on li "Clients à ne pas relancer" at bounding box center [1028, 281] width 342 height 23
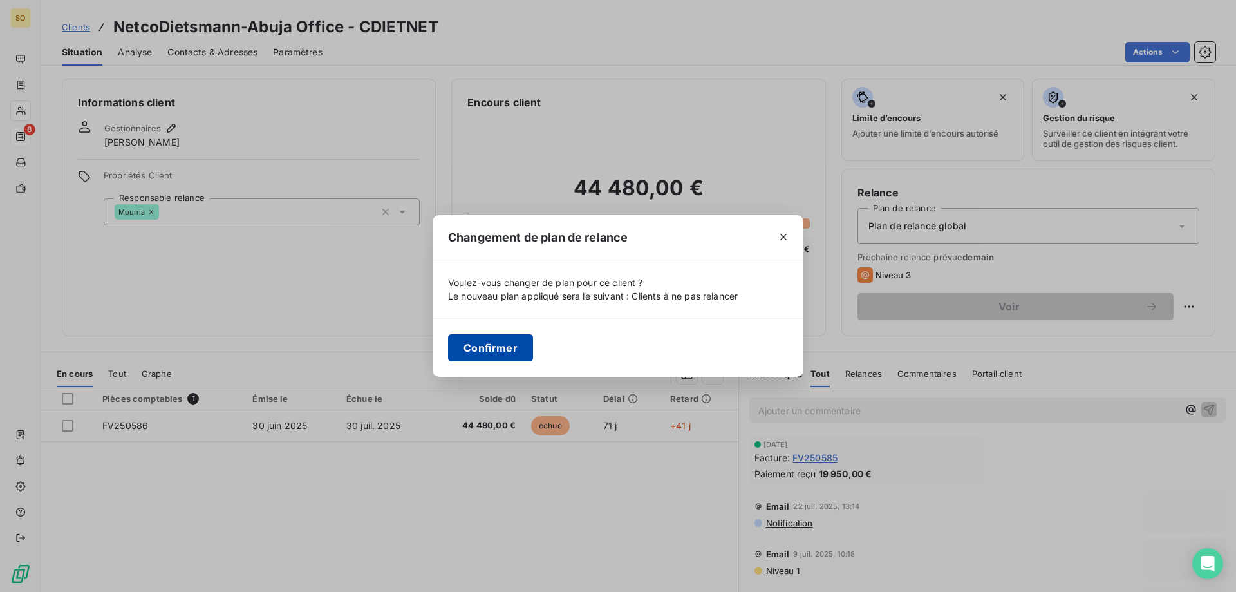
click at [498, 345] on button "Confirmer" at bounding box center [490, 347] width 85 height 27
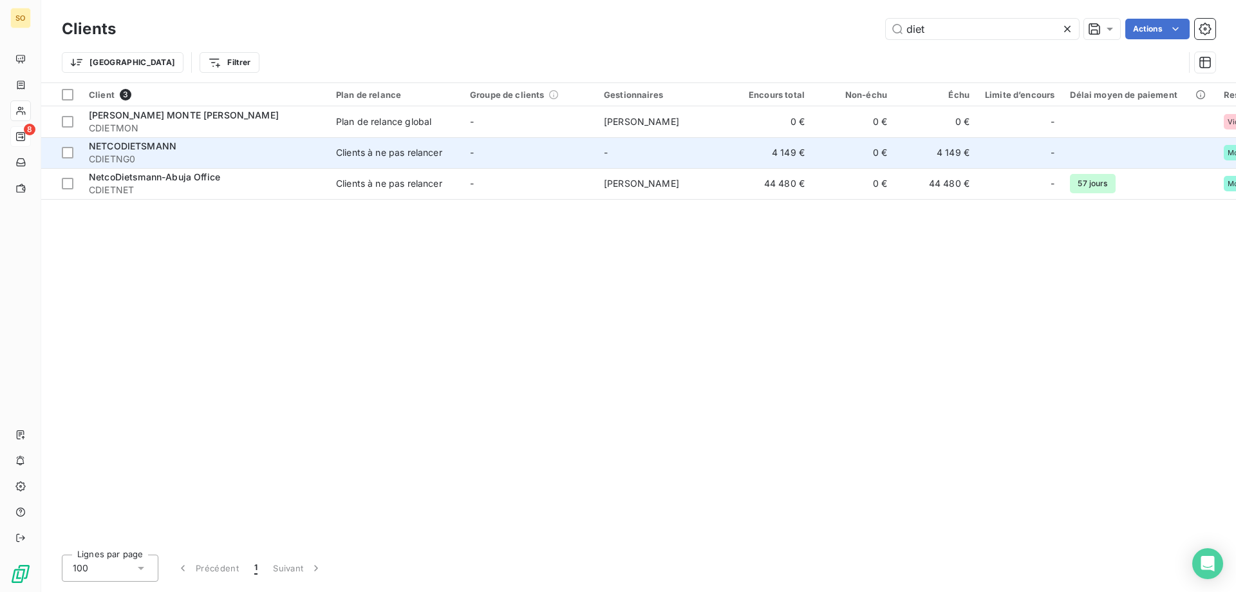
click at [715, 149] on td "-" at bounding box center [663, 152] width 134 height 31
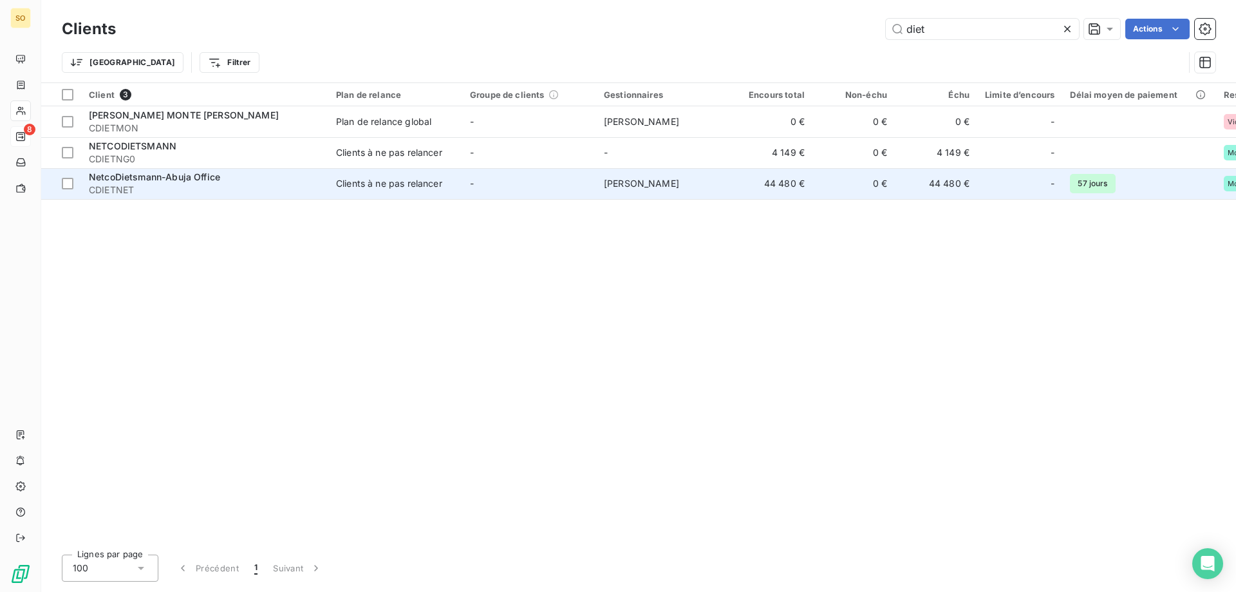
click at [703, 181] on td "[PERSON_NAME]" at bounding box center [663, 183] width 134 height 31
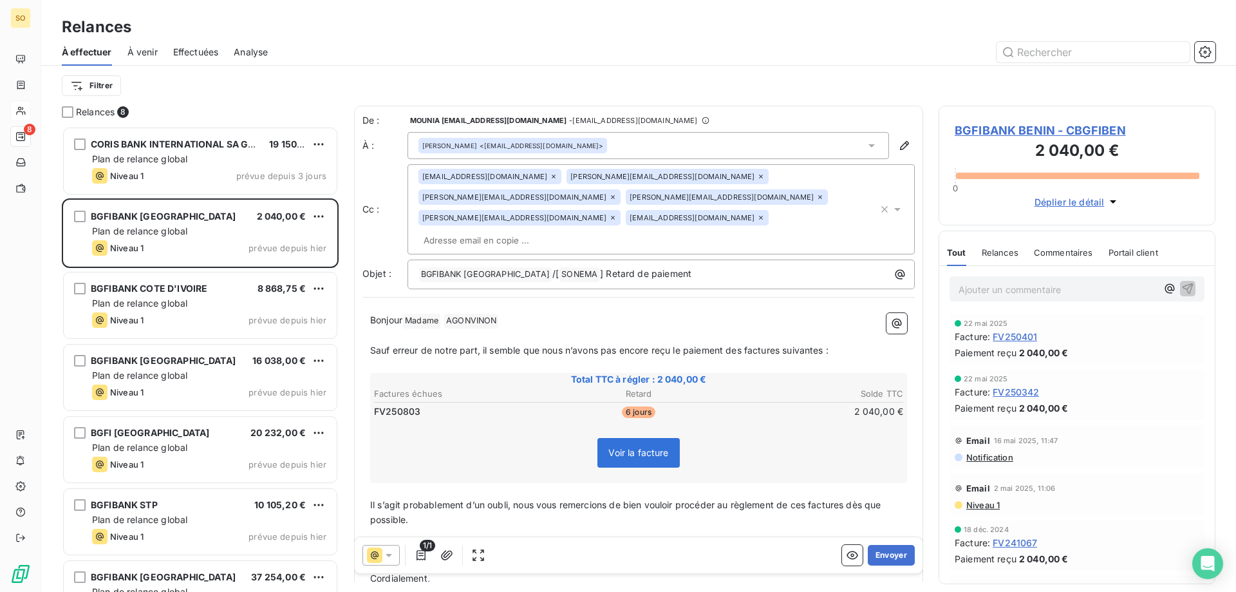
scroll to position [456, 267]
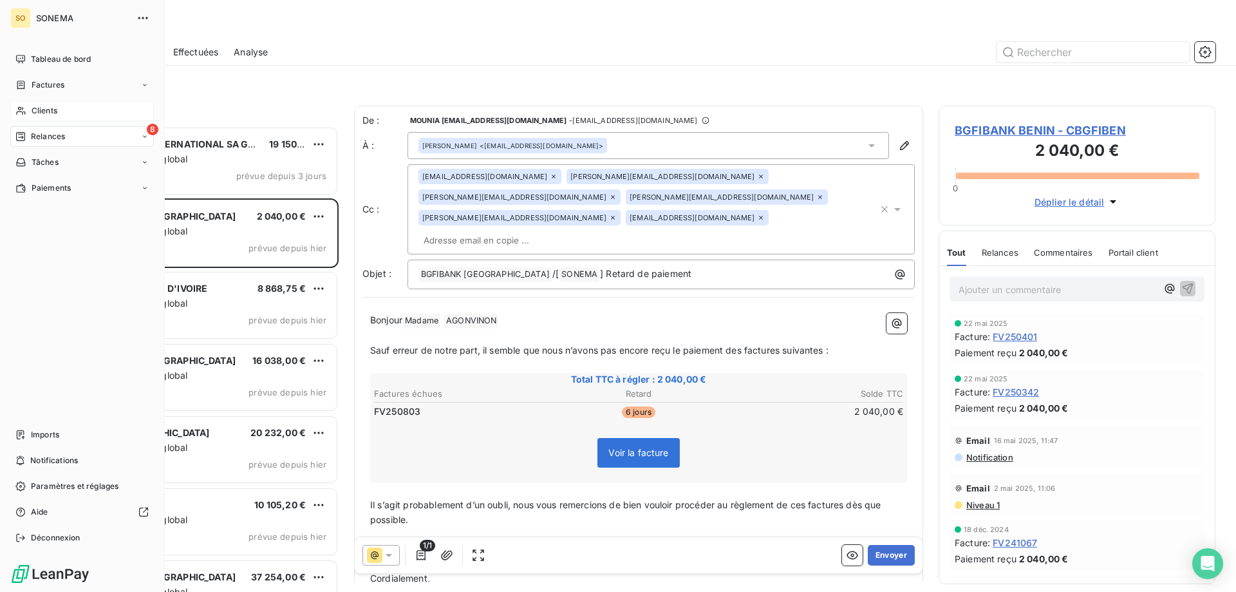
click at [41, 108] on span "Clients" at bounding box center [45, 111] width 26 height 12
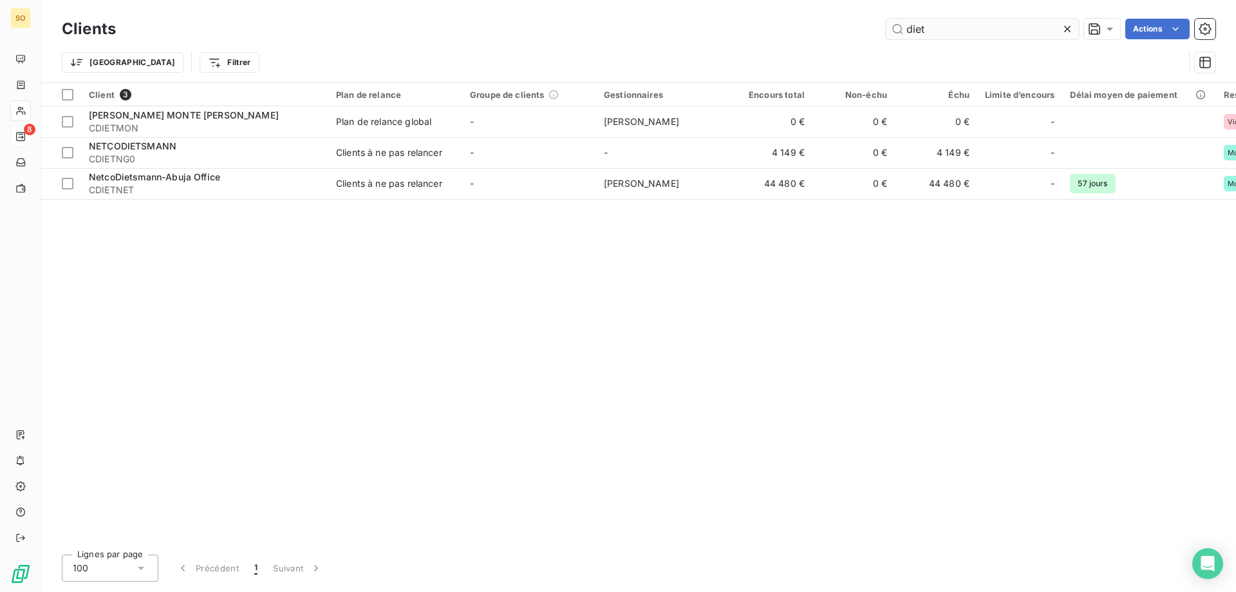
drag, startPoint x: 925, startPoint y: 32, endPoint x: 899, endPoint y: 32, distance: 25.7
click at [899, 32] on input "diet" at bounding box center [982, 29] width 193 height 21
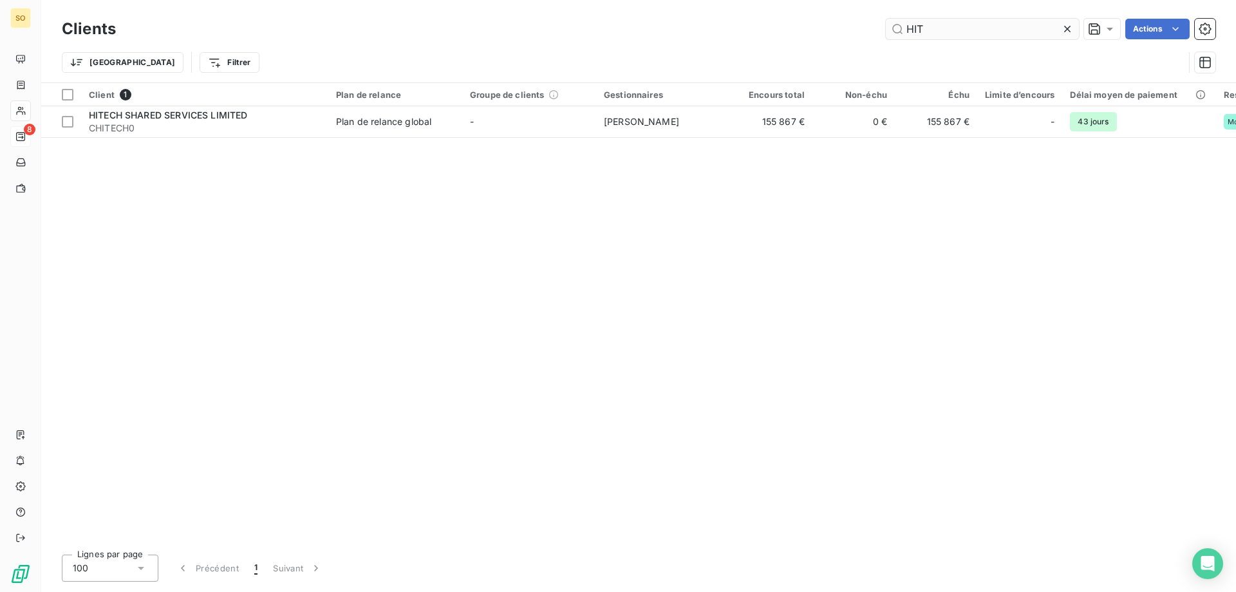
type input "HIT"
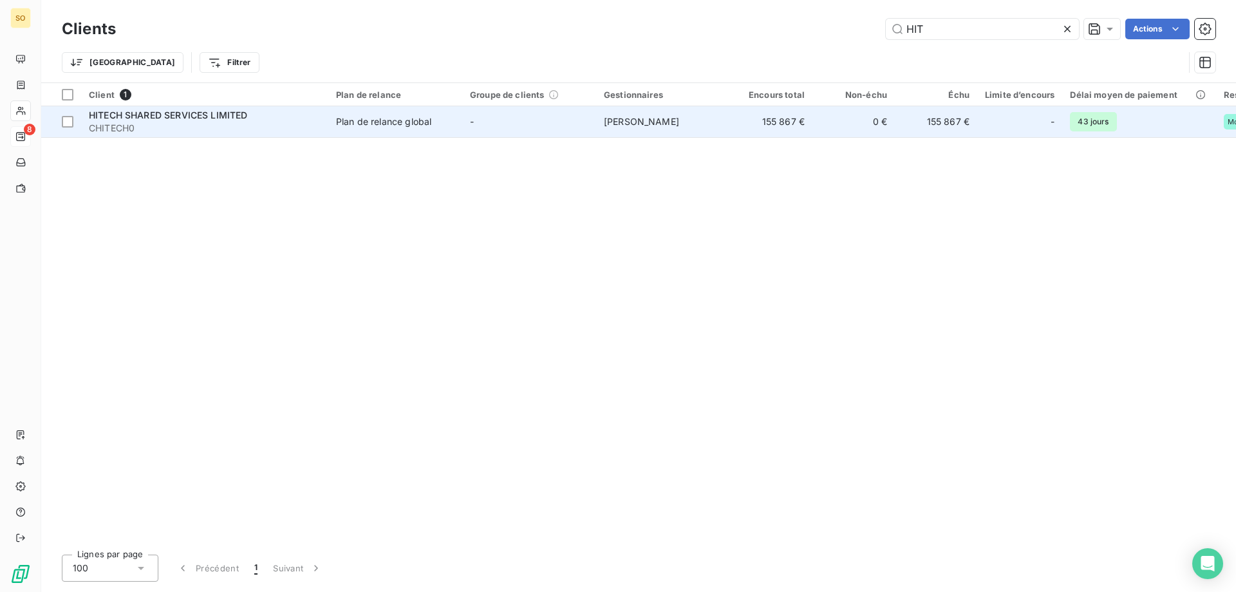
click at [177, 111] on span "HITECH SHARED SERVICES LIMITED" at bounding box center [168, 114] width 159 height 11
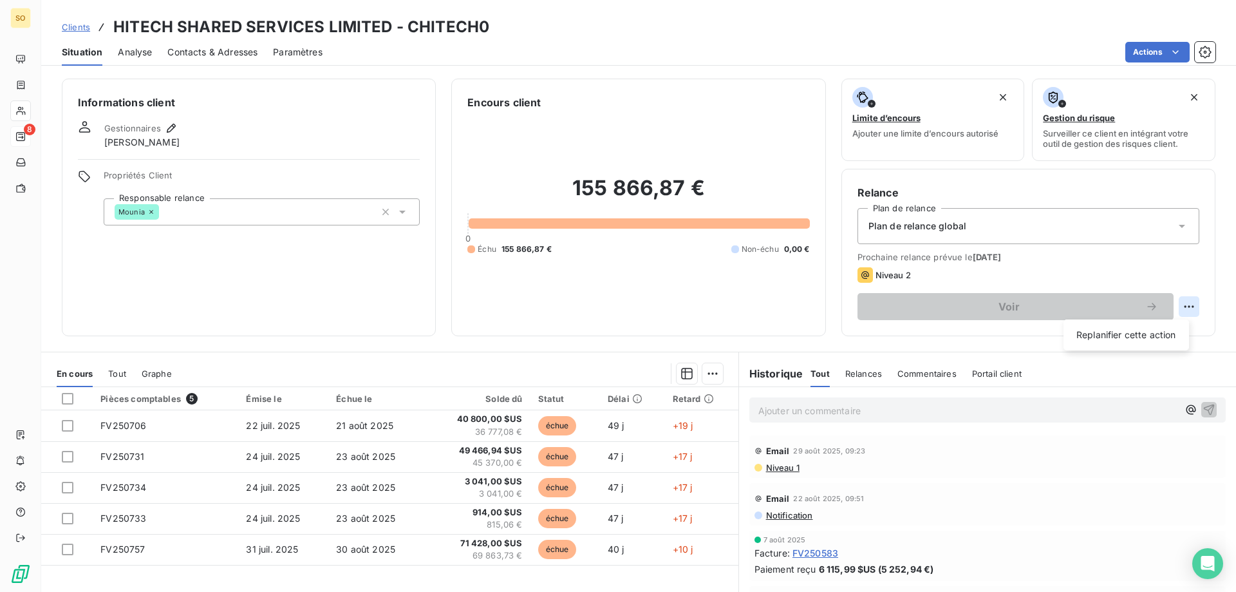
click at [1174, 306] on html "SO 8 Clients HITECH SHARED SERVICES LIMITED - CHITECH0 Situation Analyse Contac…" at bounding box center [618, 296] width 1236 height 592
click at [1110, 337] on div "Replanifier cette action" at bounding box center [1126, 334] width 115 height 21
select select "8"
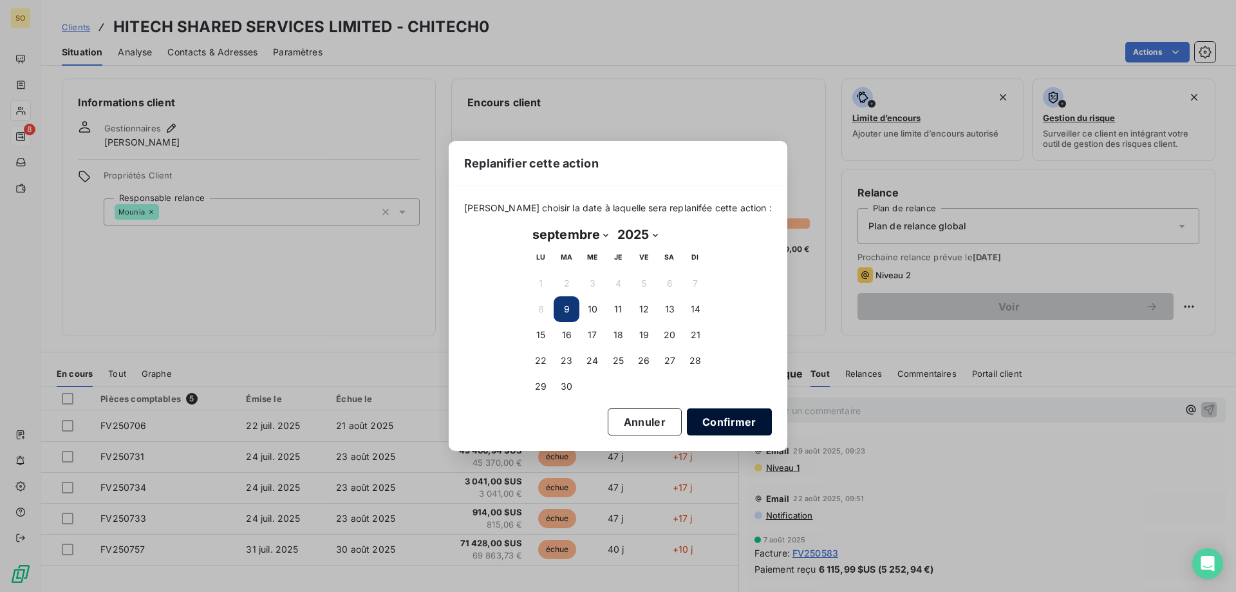
click at [693, 419] on button "Confirmer" at bounding box center [729, 421] width 85 height 27
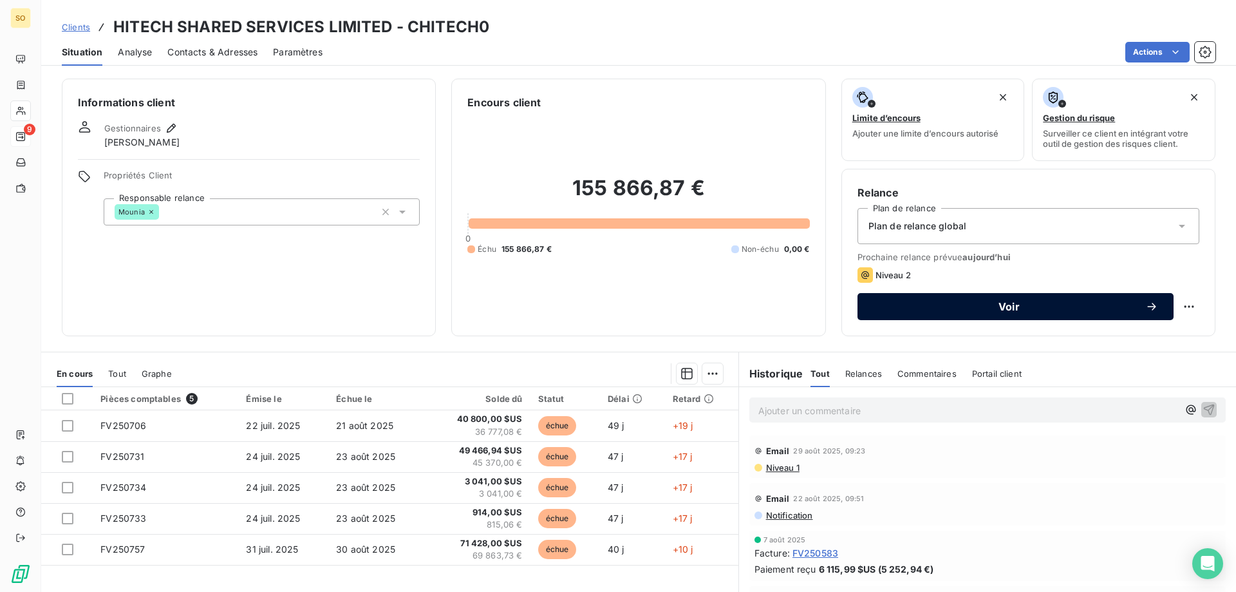
click at [997, 306] on span "Voir" at bounding box center [1009, 306] width 272 height 10
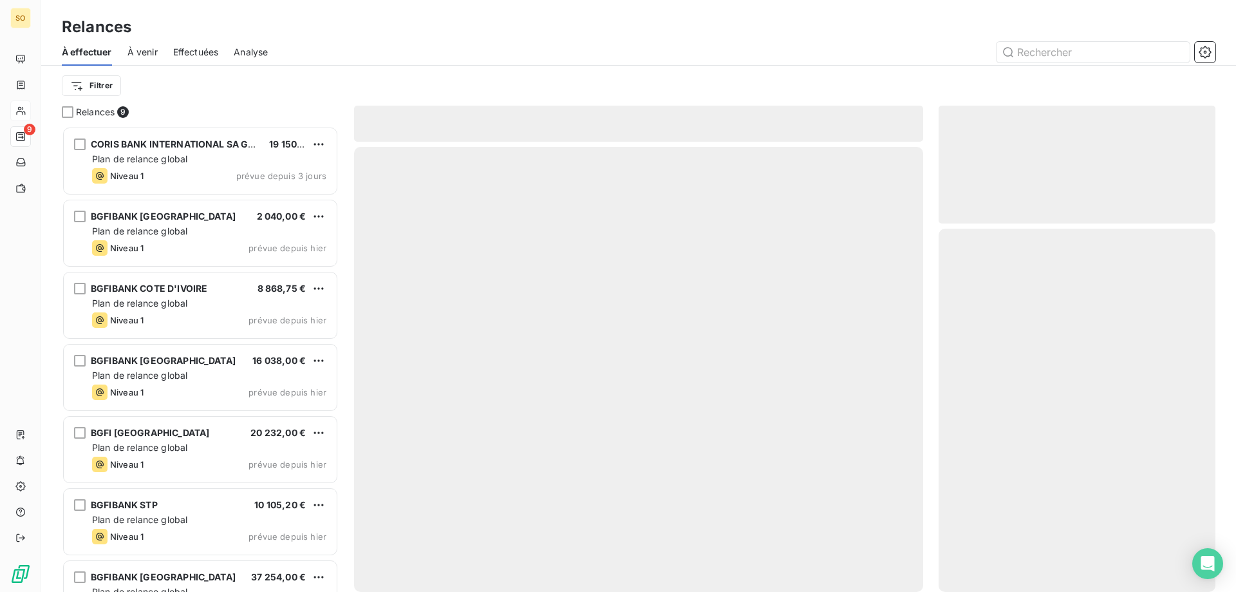
scroll to position [456, 267]
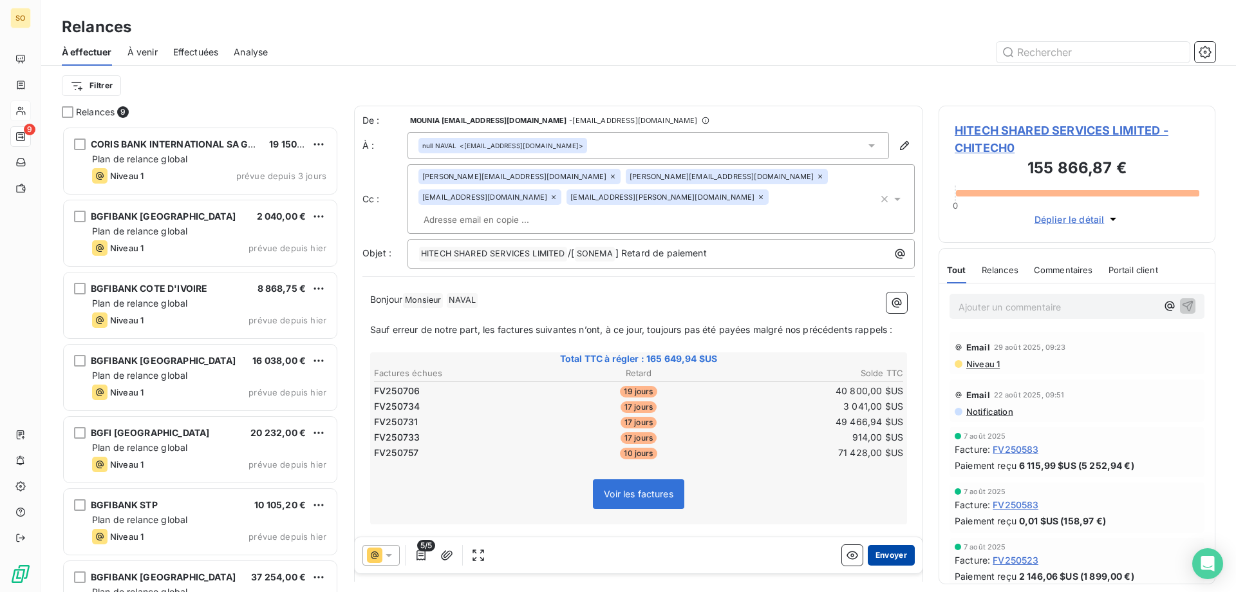
click at [875, 551] on button "Envoyer" at bounding box center [891, 555] width 47 height 21
